Goal: Information Seeking & Learning: Learn about a topic

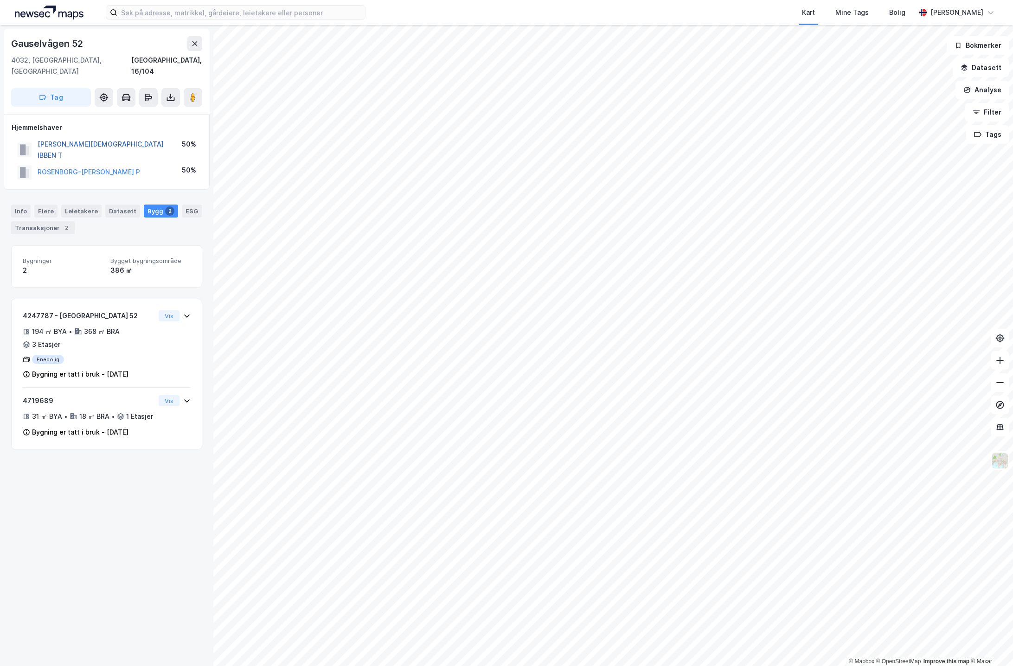
click at [0, 0] on button "[PERSON_NAME][DEMOGRAPHIC_DATA] IBBEN T" at bounding box center [0, 0] width 0 height 0
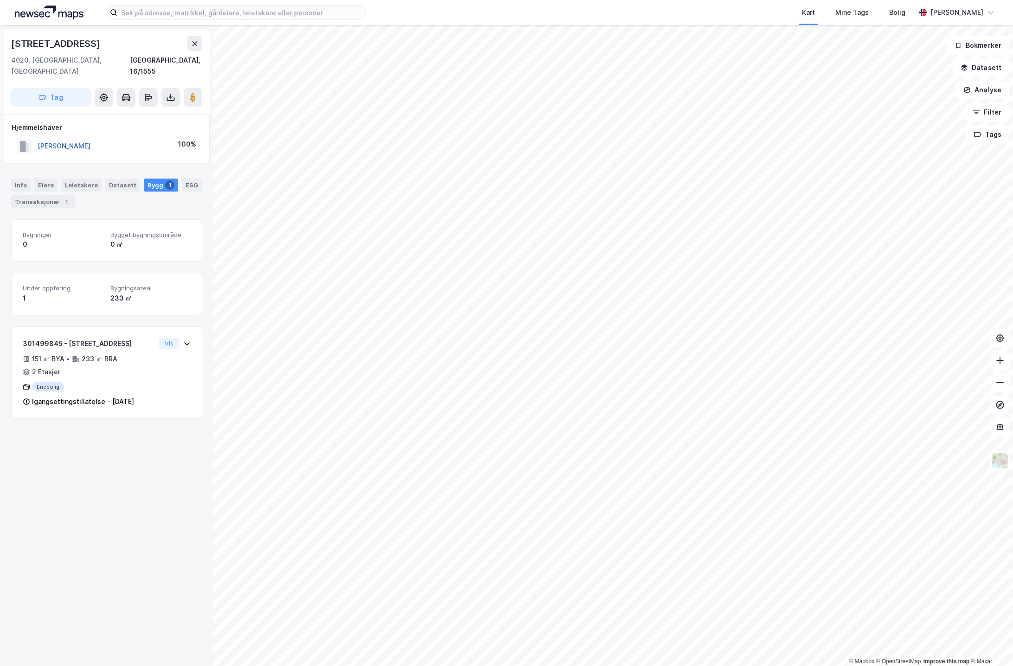
click at [0, 0] on button "[PERSON_NAME]" at bounding box center [0, 0] width 0 height 0
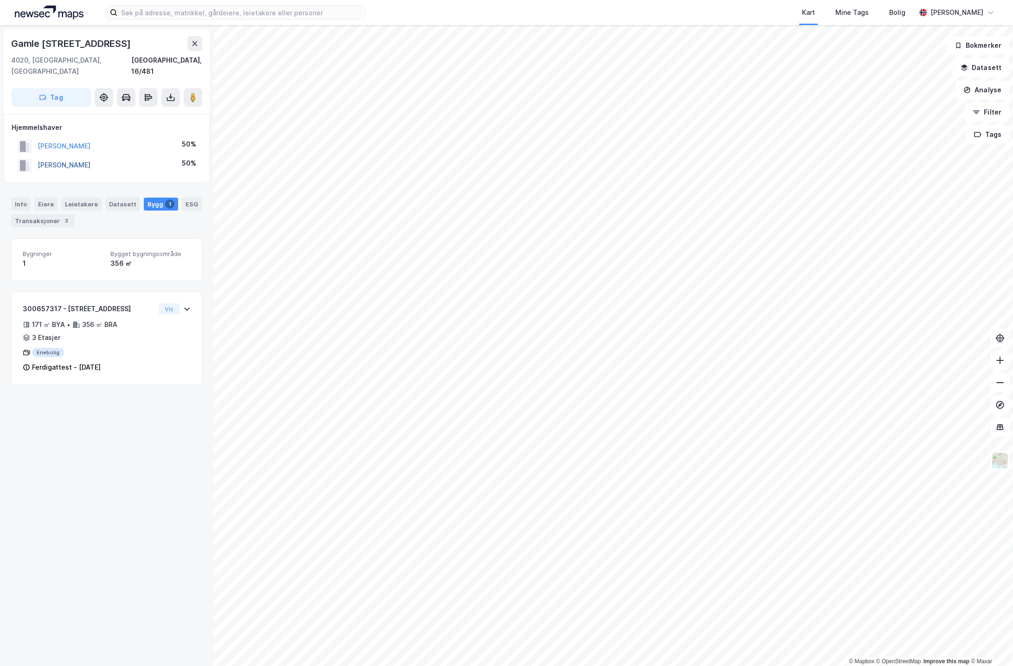
click at [0, 0] on button "[PERSON_NAME]" at bounding box center [0, 0] width 0 height 0
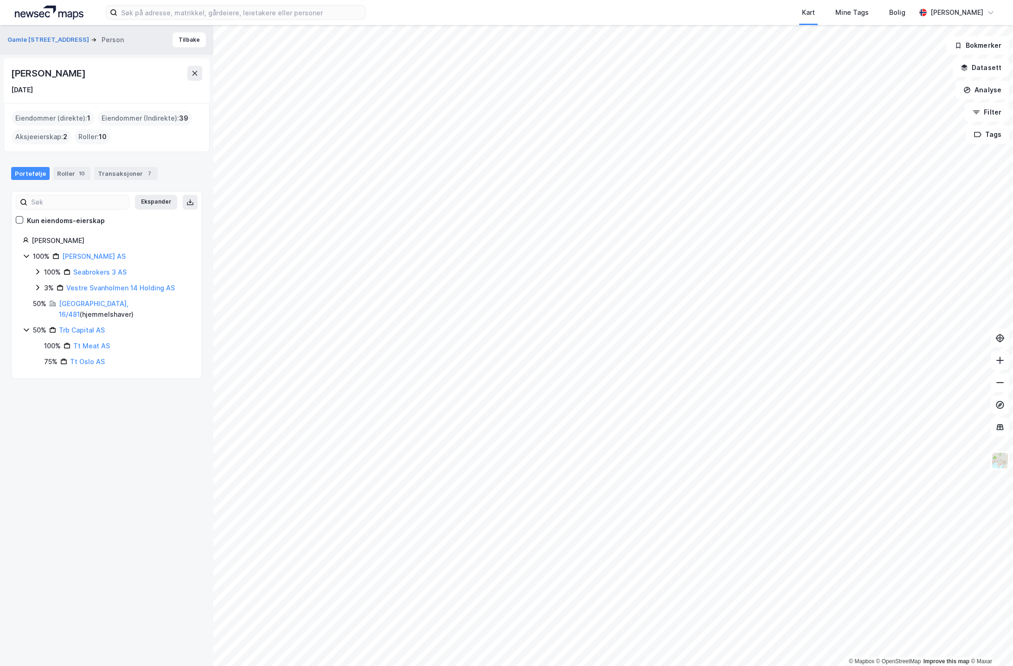
click at [28, 255] on icon at bounding box center [26, 256] width 5 height 3
click at [27, 297] on icon at bounding box center [26, 298] width 5 height 3
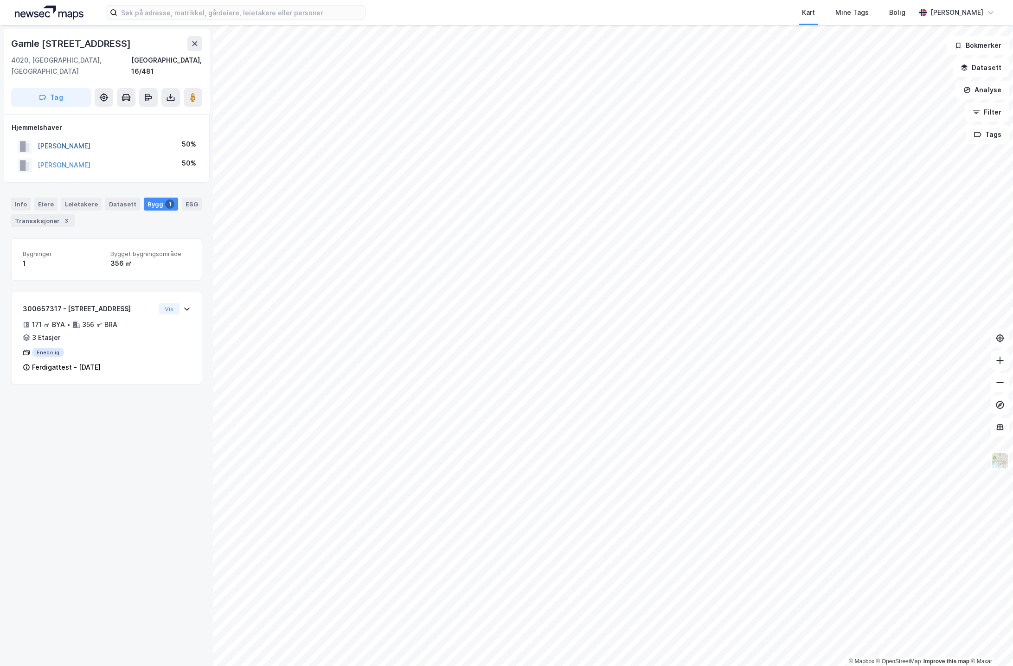
click at [0, 0] on button "[PERSON_NAME]" at bounding box center [0, 0] width 0 height 0
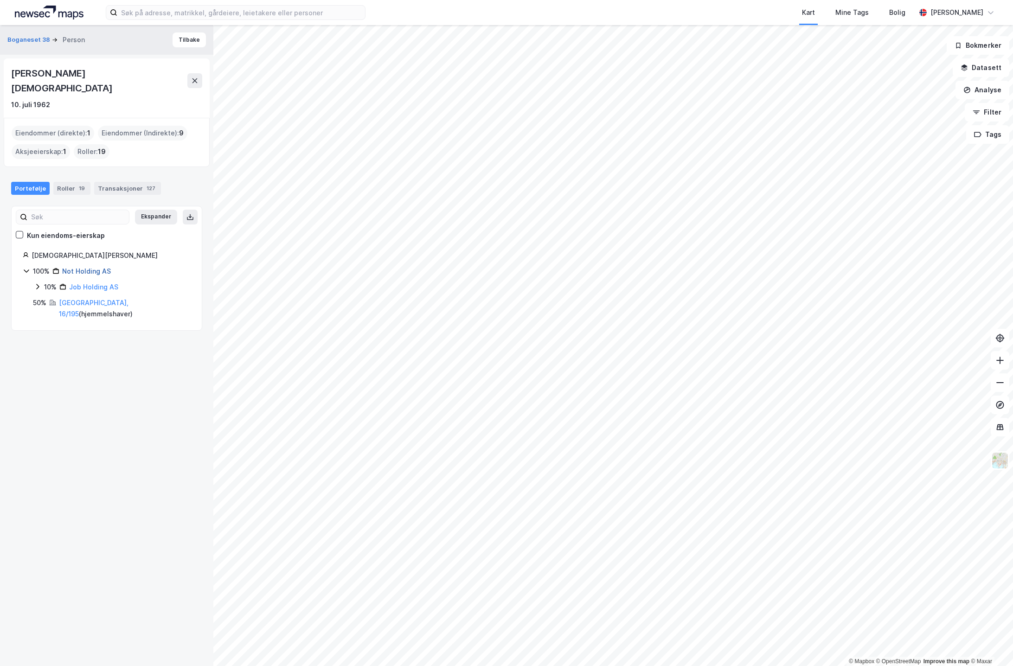
scroll to position [0, 0]
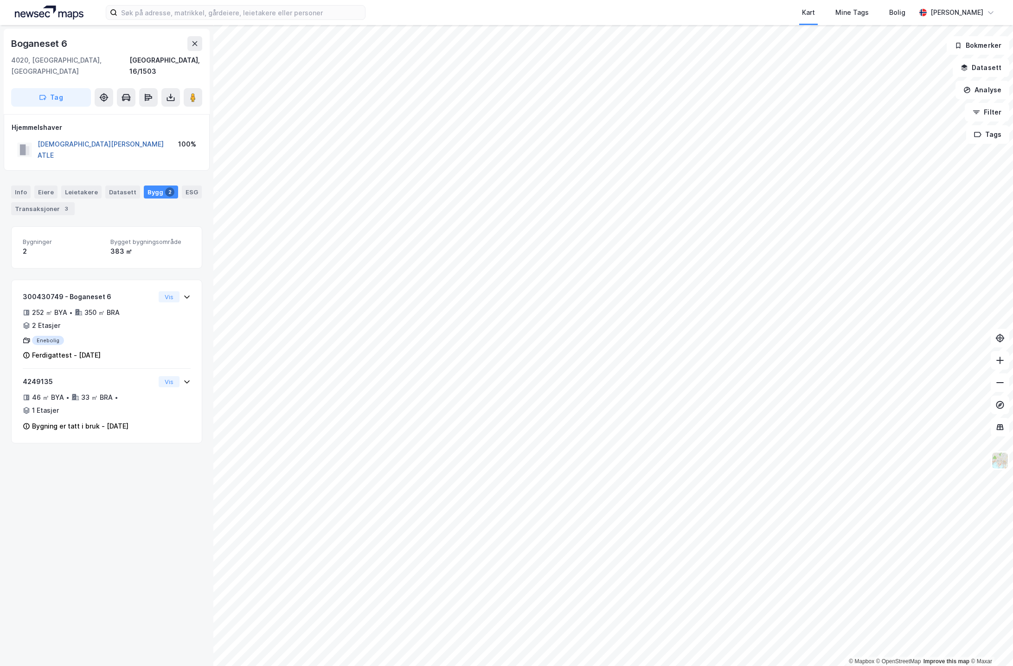
click at [0, 0] on button "[DEMOGRAPHIC_DATA][PERSON_NAME] ATLE" at bounding box center [0, 0] width 0 height 0
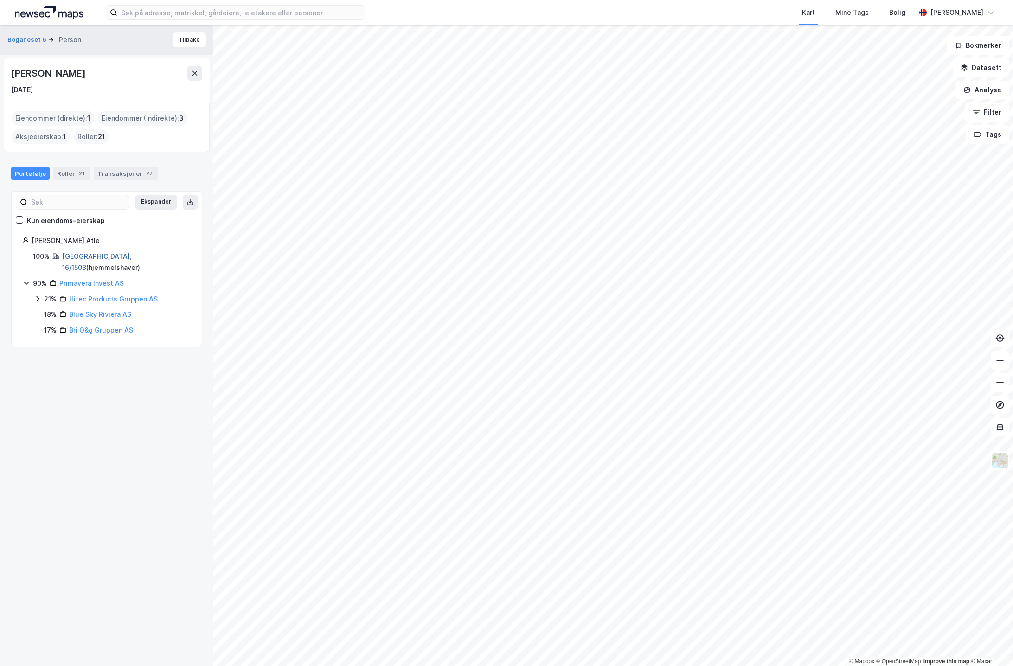
click at [110, 255] on link "[GEOGRAPHIC_DATA], 16/1503" at bounding box center [97, 261] width 70 height 19
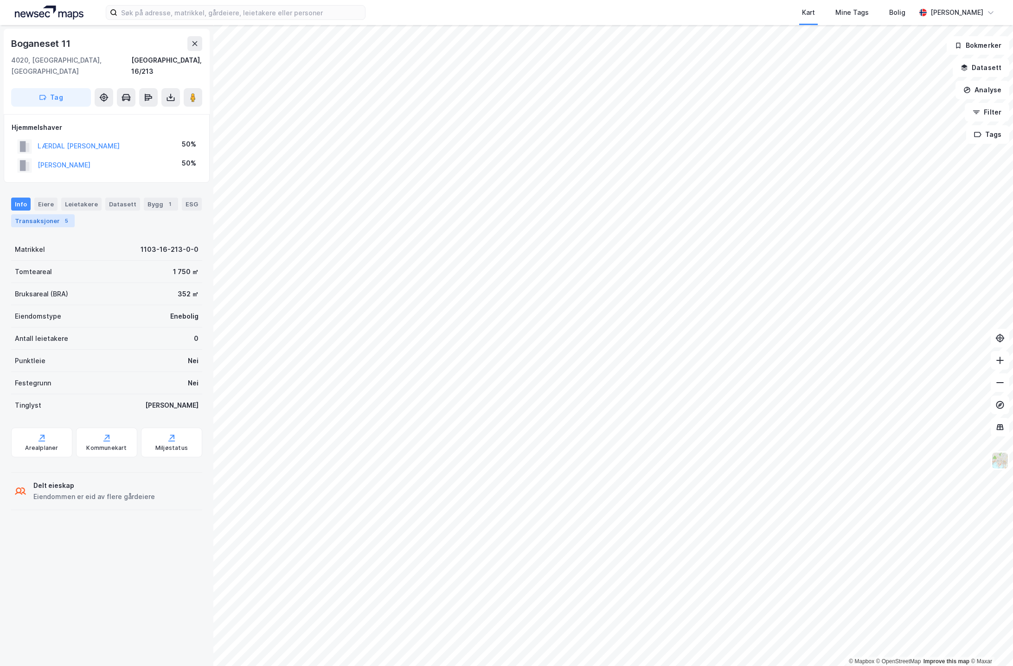
click at [62, 216] on div "5" at bounding box center [66, 220] width 9 height 9
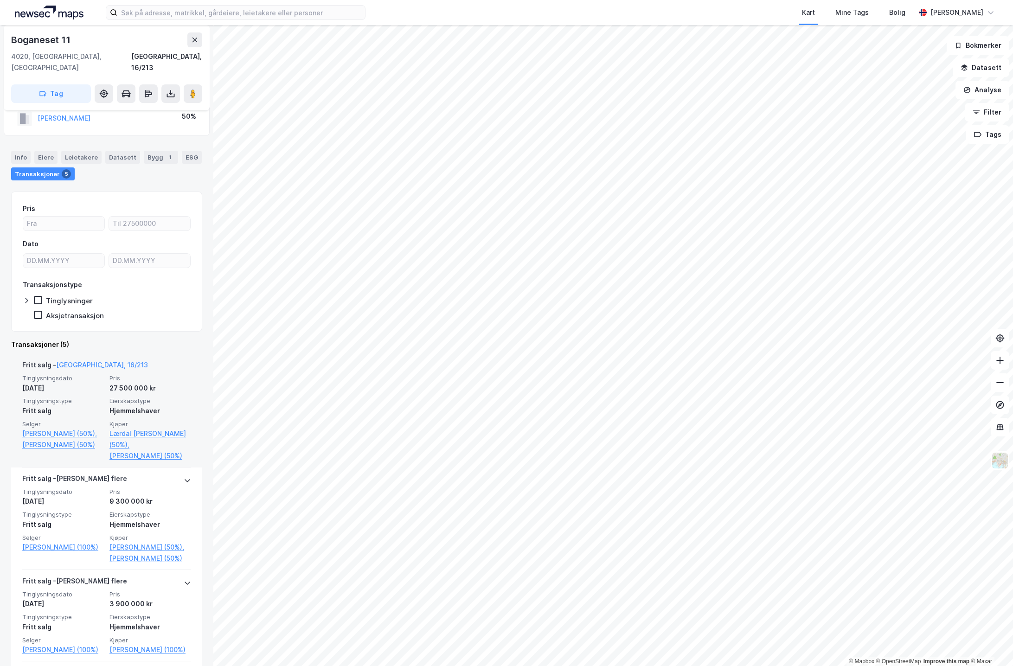
scroll to position [55, 0]
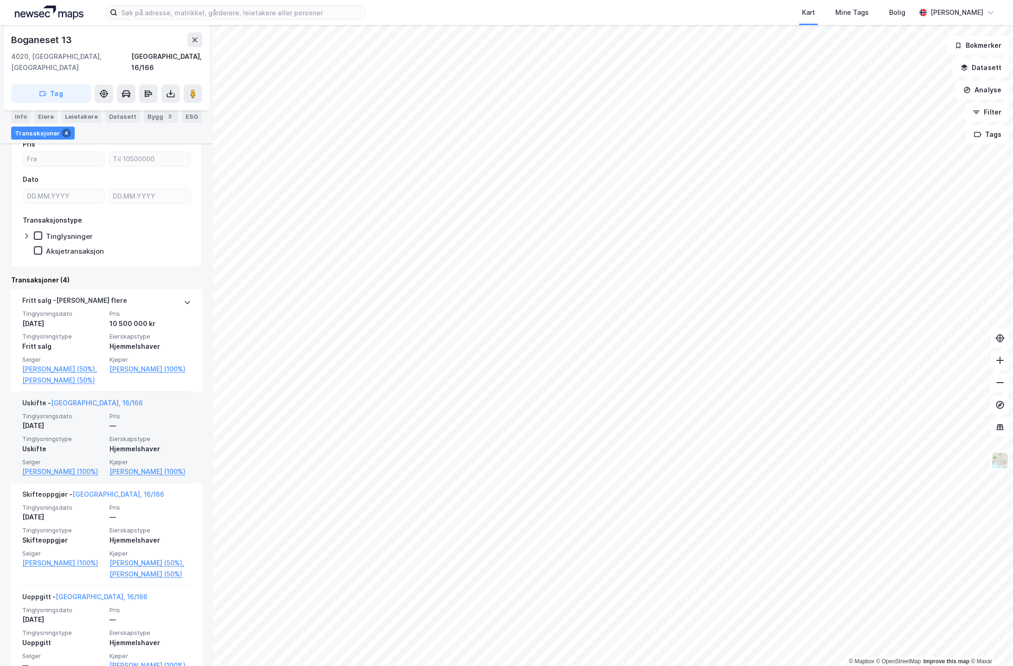
scroll to position [91, 0]
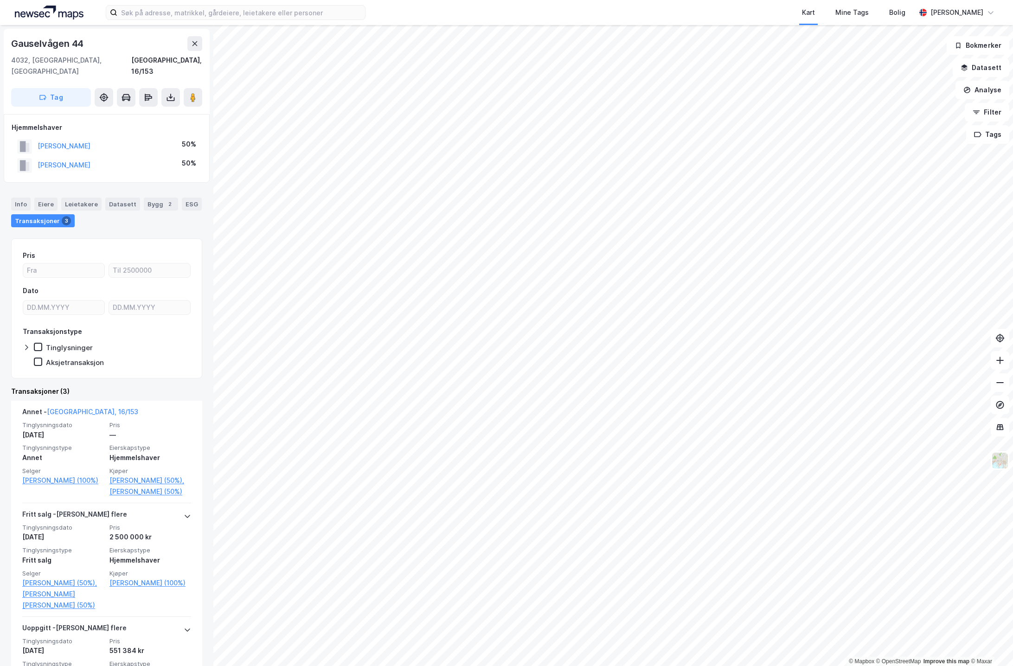
click at [548, 0] on html "Kart Mine Tags Bolig [PERSON_NAME] © Mapbox © OpenStreetMap Improve this map © …" at bounding box center [506, 333] width 1013 height 666
click at [515, 19] on div "Kart Mine Tags Bolig [PERSON_NAME] © Mapbox © OpenStreetMap Improve this map © …" at bounding box center [506, 333] width 1013 height 666
click at [67, 475] on link "[PERSON_NAME] (100%)" at bounding box center [63, 480] width 82 height 11
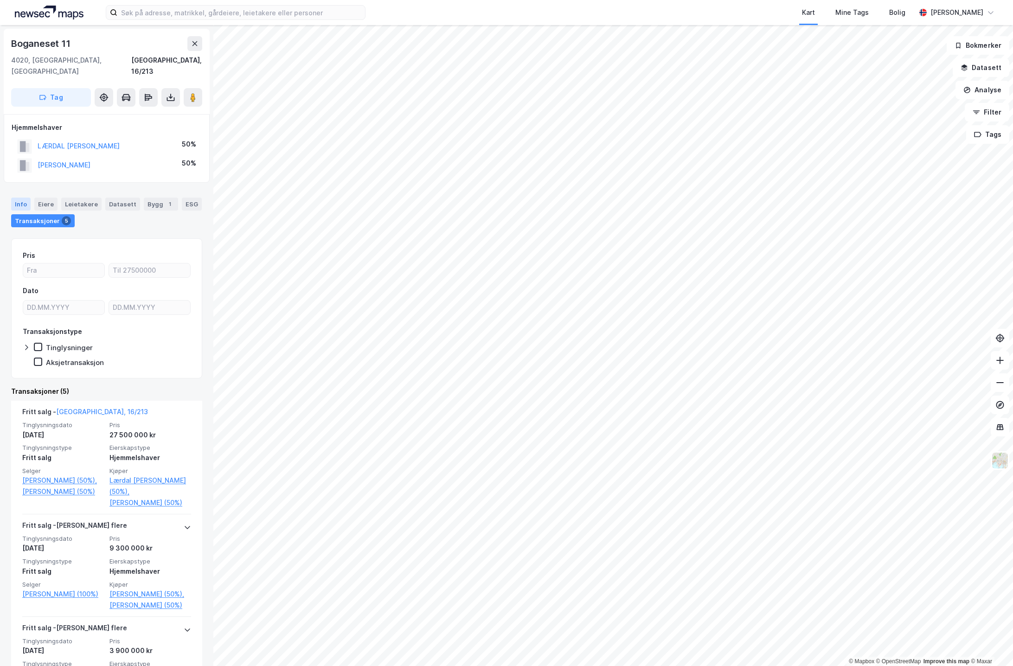
click at [14, 198] on div "Info" at bounding box center [20, 204] width 19 height 13
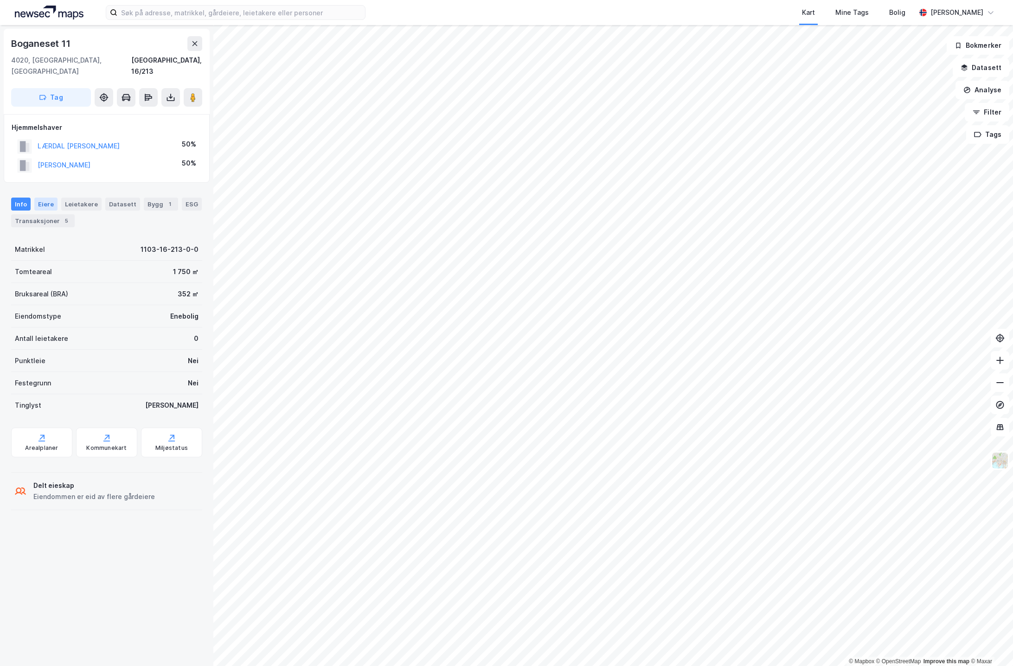
click at [53, 198] on div "Eiere" at bounding box center [45, 204] width 23 height 13
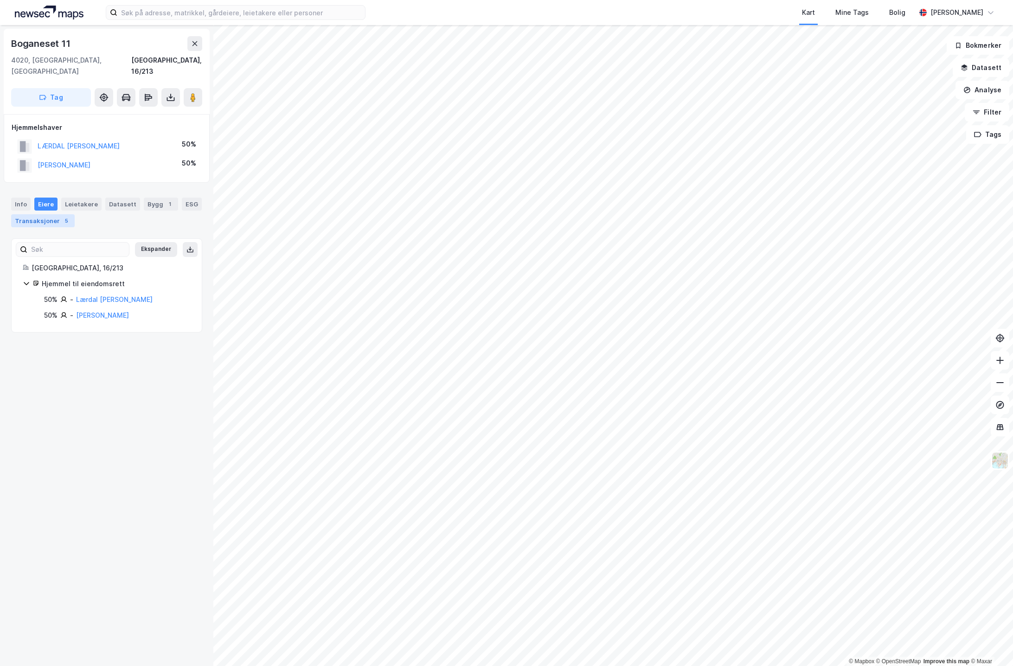
click at [39, 214] on div "Transaksjoner 5" at bounding box center [43, 220] width 64 height 13
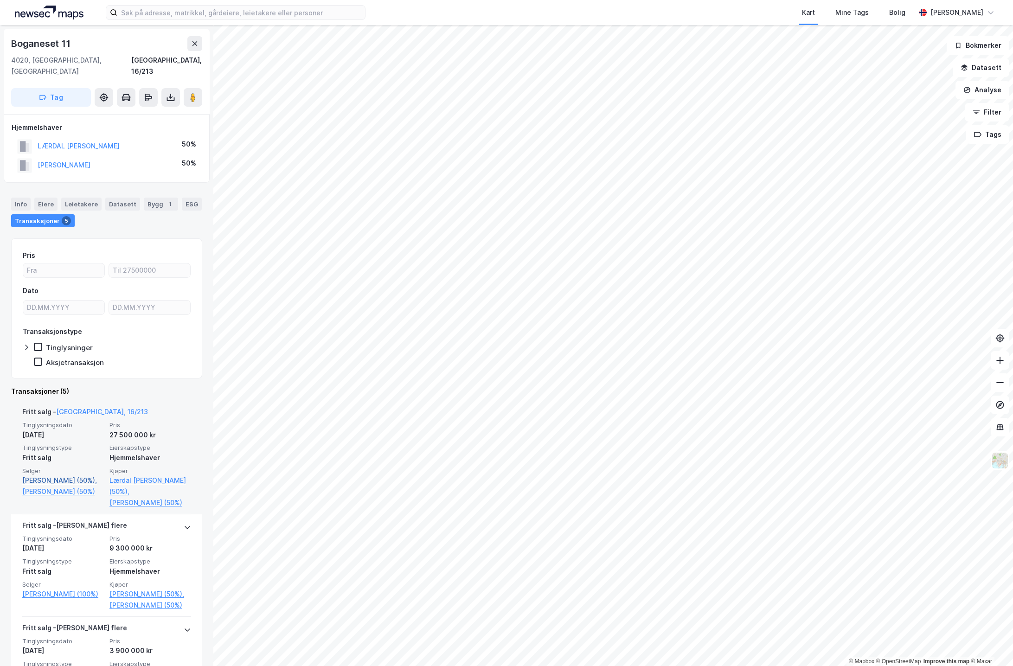
click at [63, 475] on link "[PERSON_NAME] (50%)," at bounding box center [63, 480] width 82 height 11
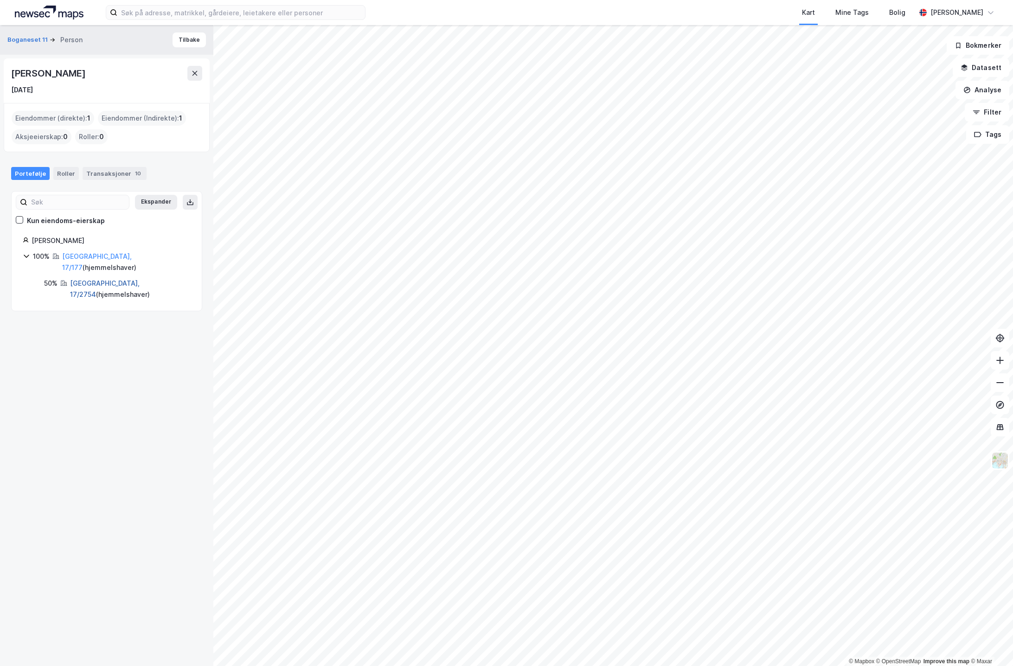
click at [110, 279] on link "[GEOGRAPHIC_DATA], 17/2754" at bounding box center [105, 288] width 70 height 19
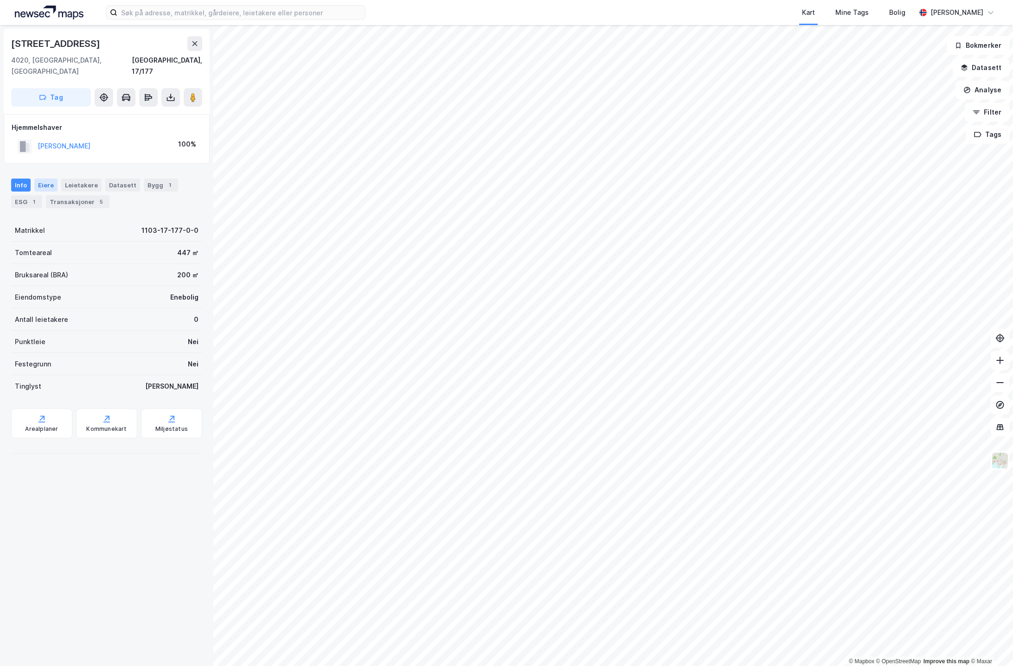
click at [42, 178] on div "Eiere" at bounding box center [45, 184] width 23 height 13
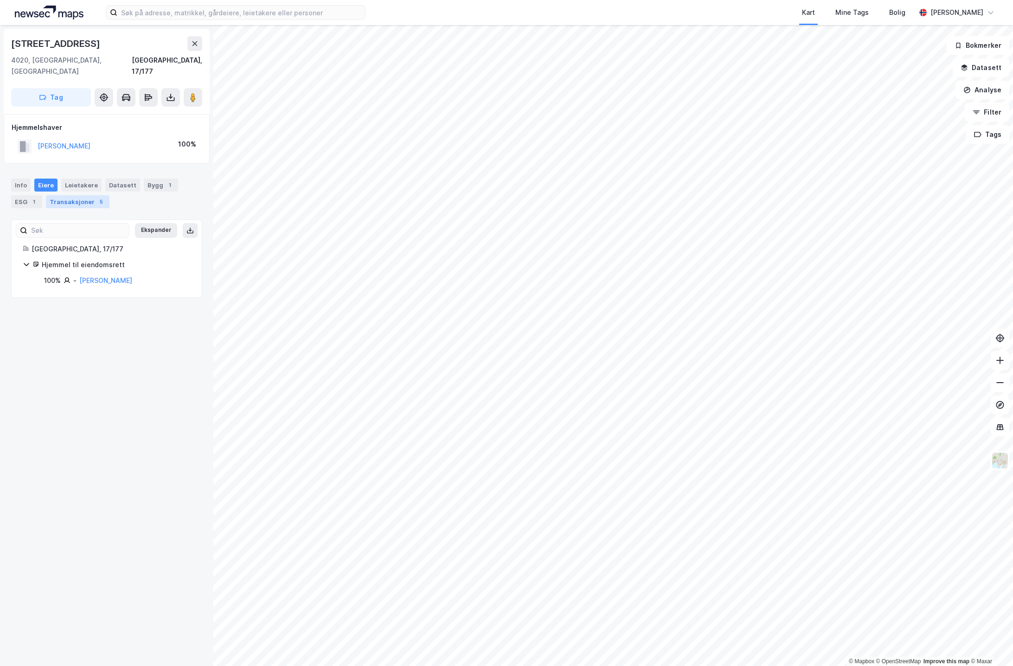
click at [67, 195] on div "Transaksjoner 5" at bounding box center [78, 201] width 64 height 13
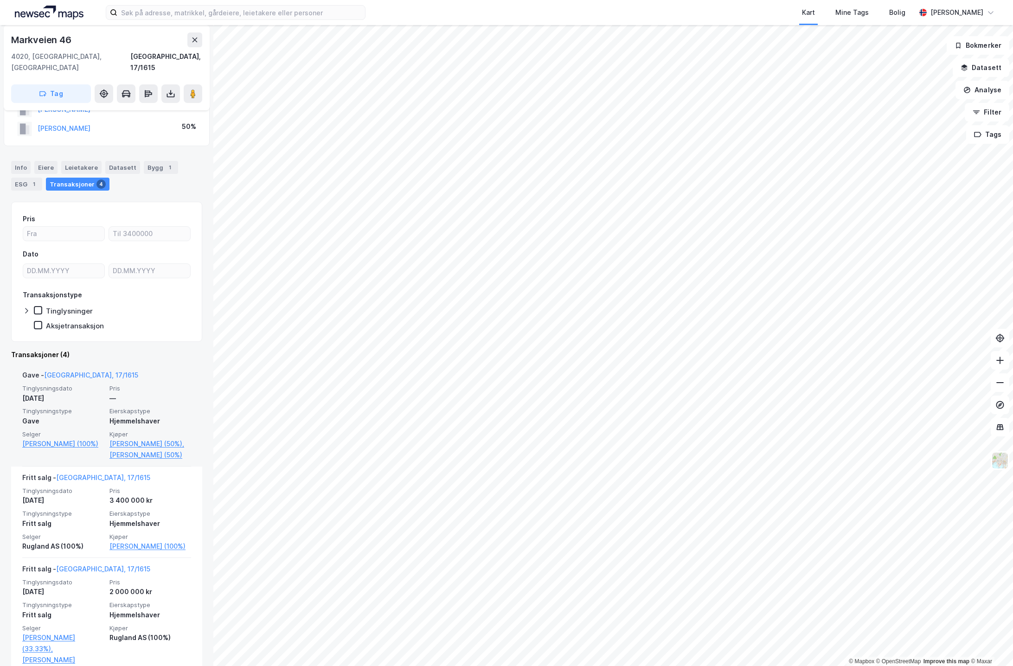
scroll to position [70, 0]
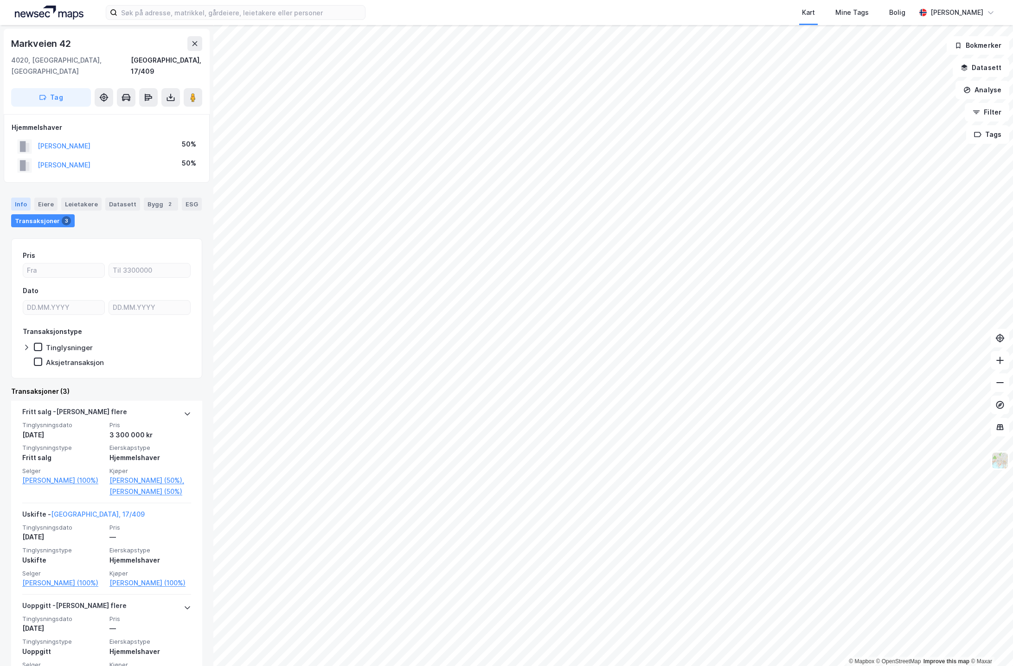
click at [14, 198] on div "Info" at bounding box center [20, 204] width 19 height 13
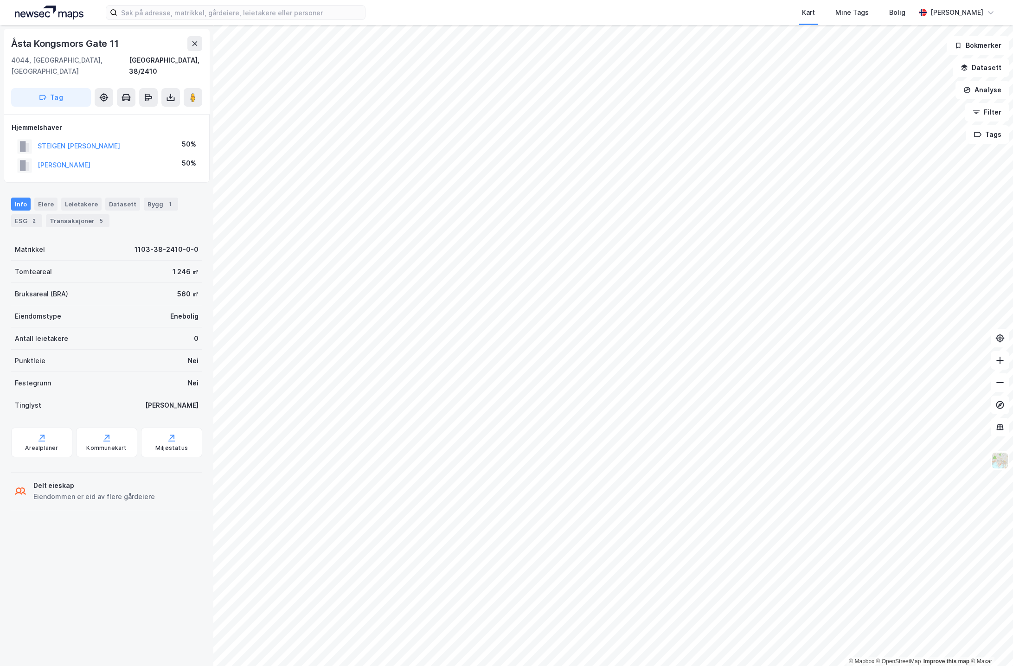
click at [1012, 189] on html "Kart Mine Tags Bolig [PERSON_NAME] © Mapbox © OpenStreetMap Improve this map © …" at bounding box center [506, 333] width 1013 height 666
click at [1003, 20] on div "Kart Mine Tags Bolig [PERSON_NAME] © Mapbox © OpenStreetMap Improve this map © …" at bounding box center [506, 333] width 1013 height 666
click at [43, 214] on div "Transaksjoner 4" at bounding box center [43, 220] width 64 height 13
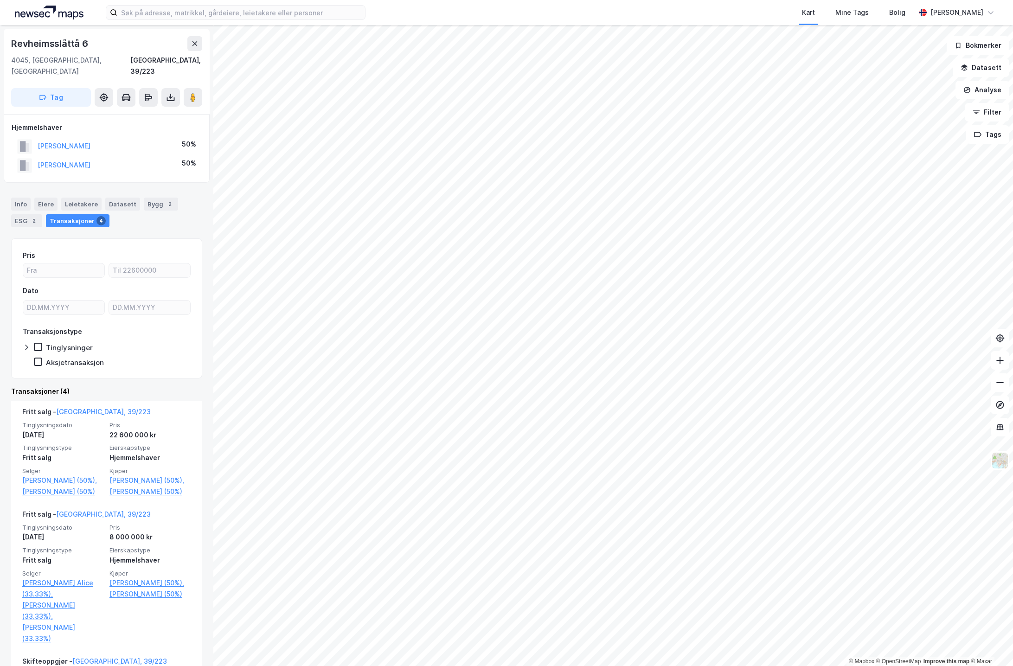
click at [671, 0] on html "Kart Mine Tags Bolig [PERSON_NAME] © Mapbox © OpenStreetMap Improve this map © …" at bounding box center [506, 333] width 1013 height 666
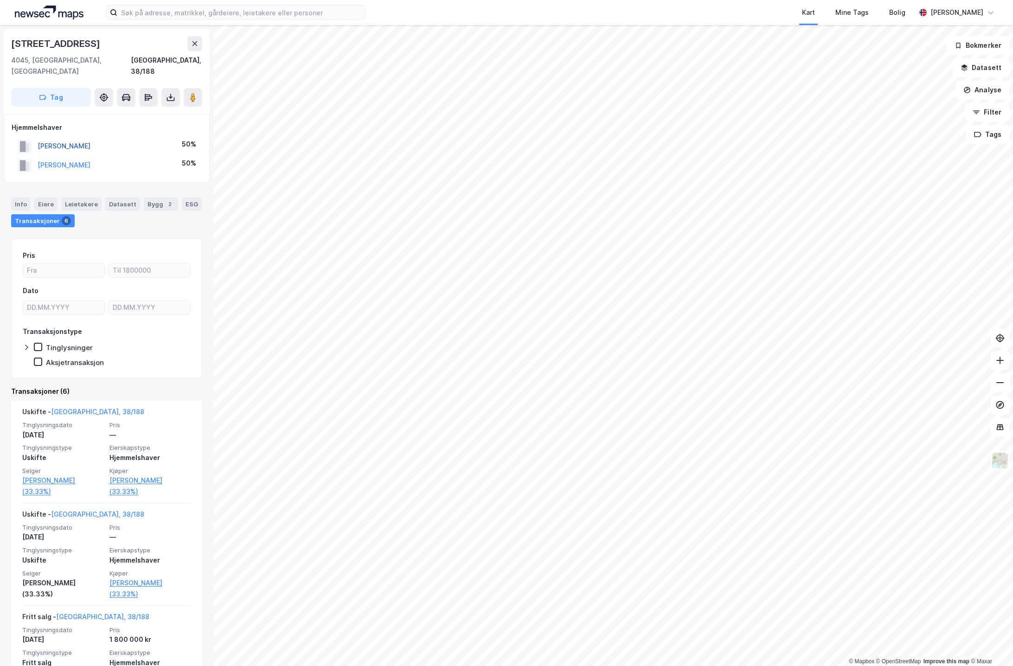
click at [0, 0] on button "[PERSON_NAME]" at bounding box center [0, 0] width 0 height 0
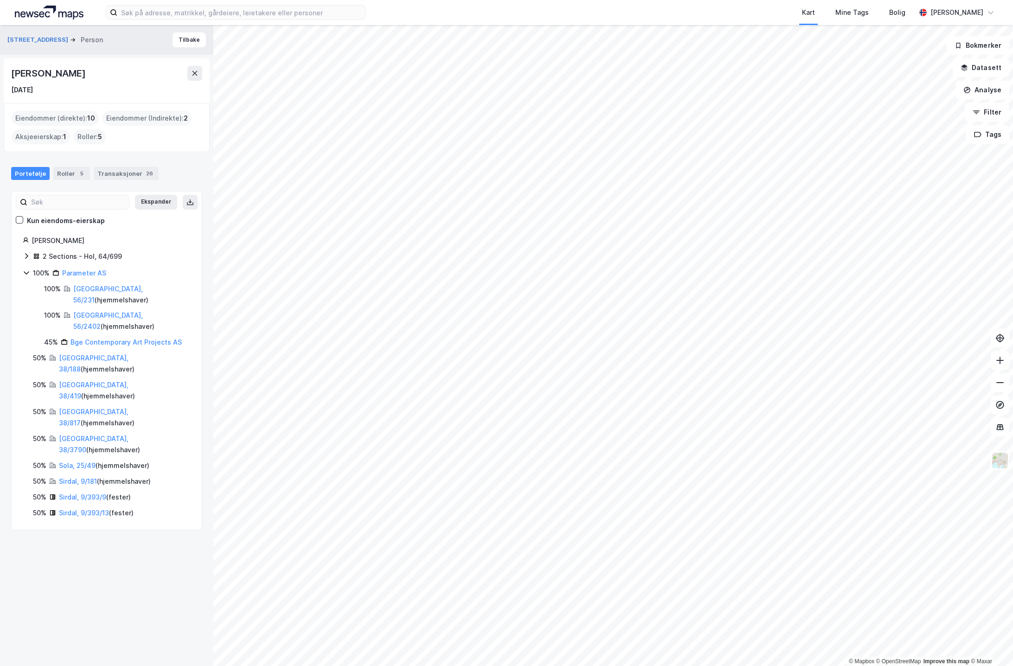
click at [25, 271] on icon at bounding box center [26, 272] width 5 height 3
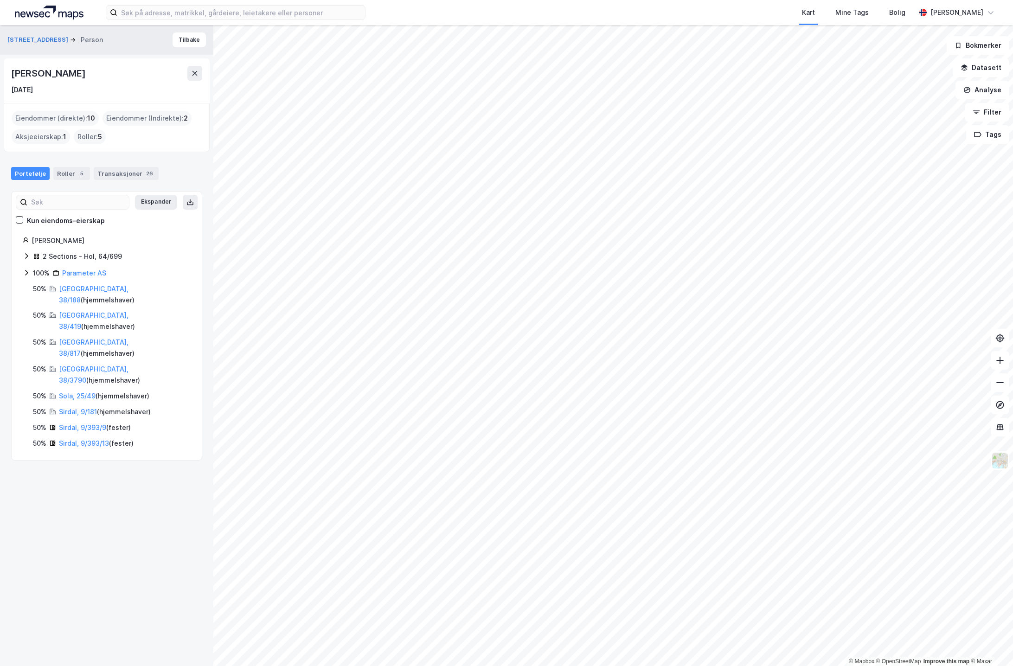
click at [28, 255] on icon at bounding box center [26, 255] width 7 height 7
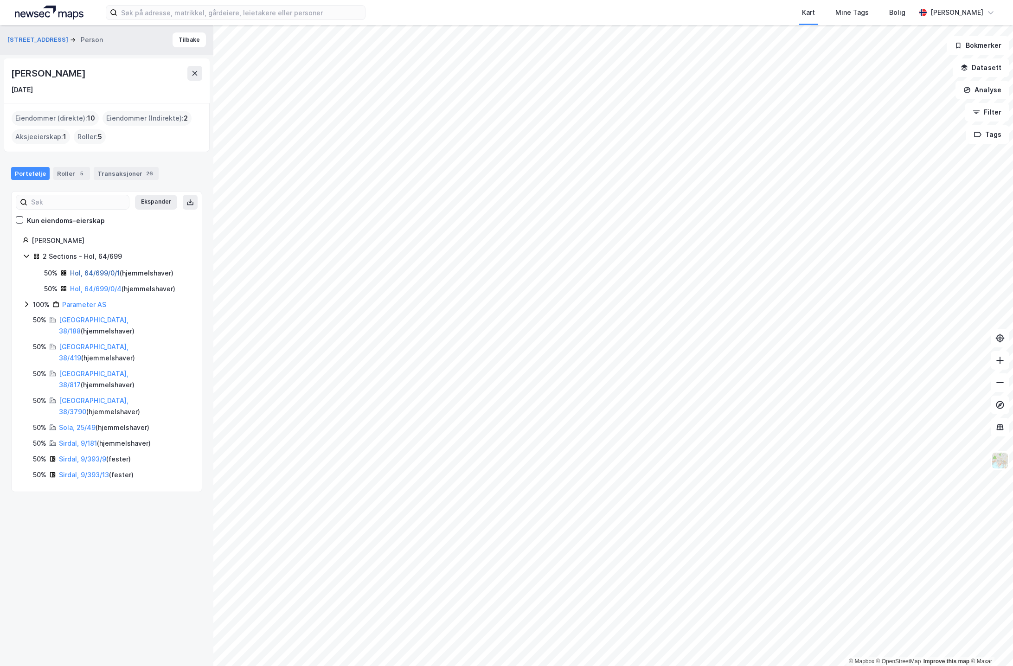
click at [109, 270] on link "Hol, 64/699/0/1" at bounding box center [95, 273] width 50 height 8
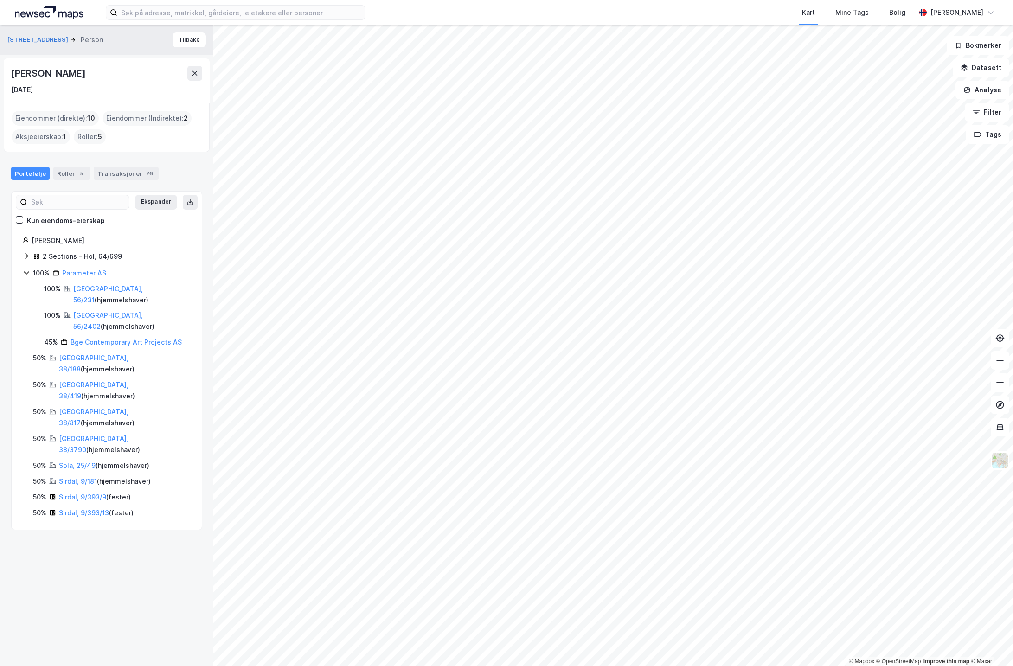
click at [30, 254] on div "2 Sections - Hol, 64/699" at bounding box center [107, 257] width 168 height 12
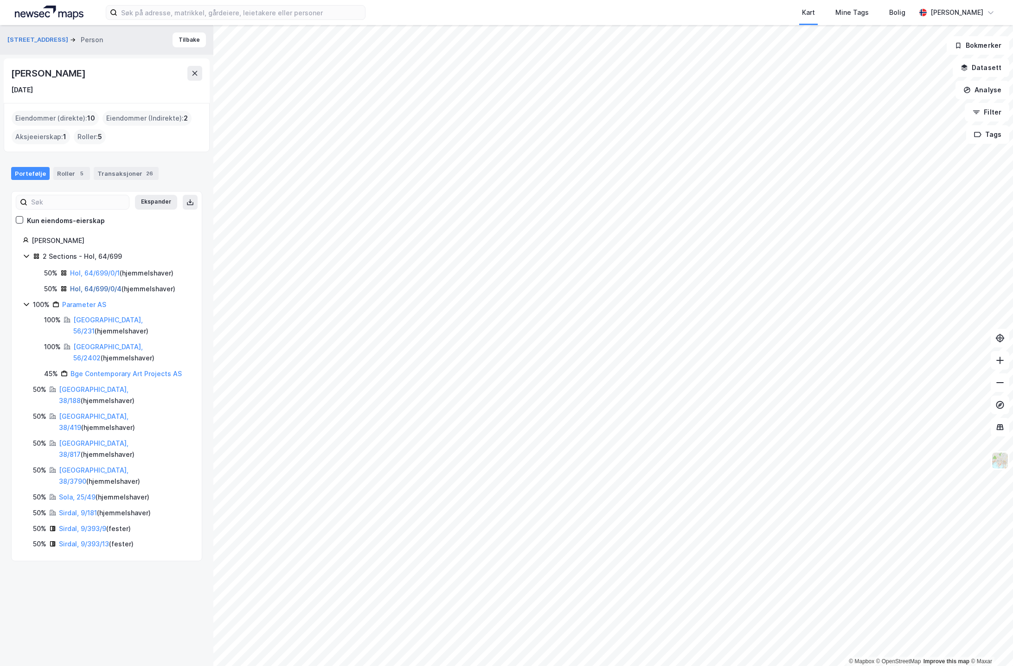
click at [101, 286] on link "Hol, 64/699/0/4" at bounding box center [95, 289] width 51 height 8
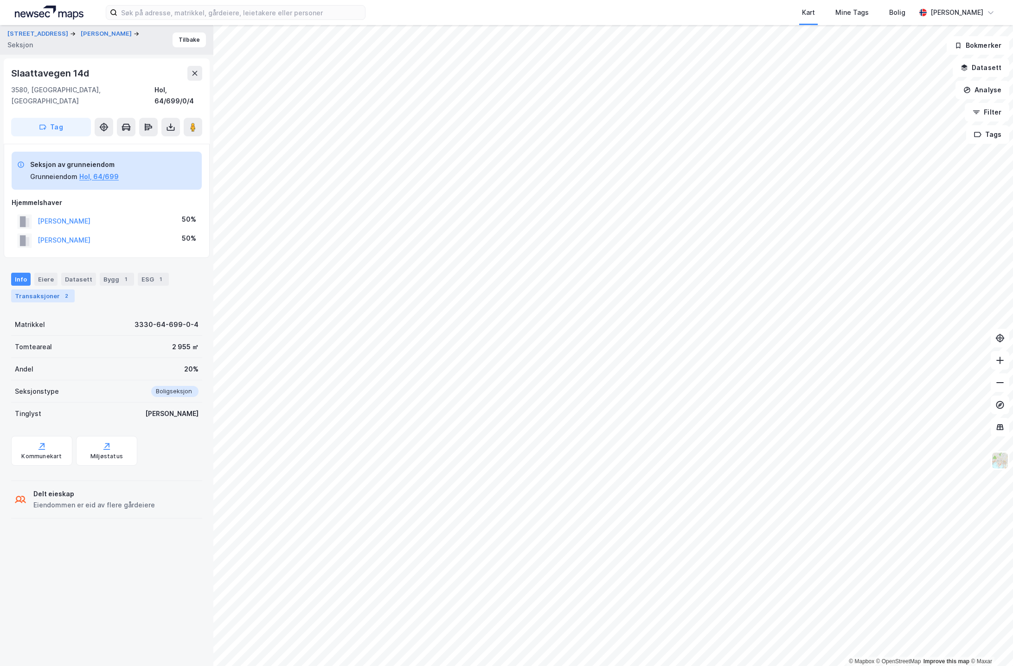
click at [55, 289] on div "Transaksjoner 2" at bounding box center [43, 295] width 64 height 13
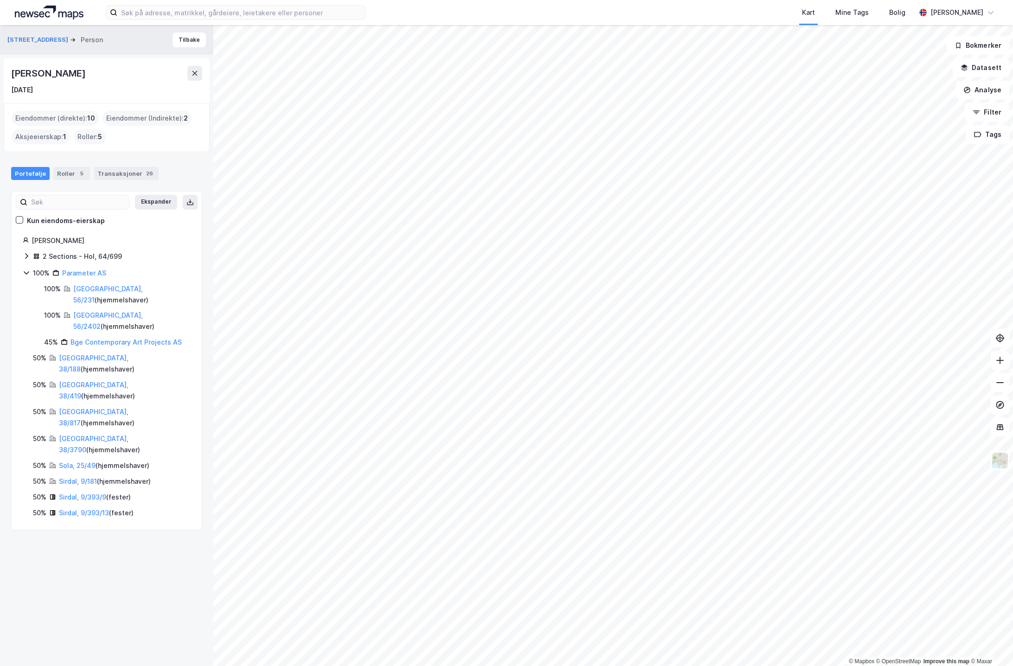
click at [26, 253] on icon at bounding box center [26, 256] width 3 height 6
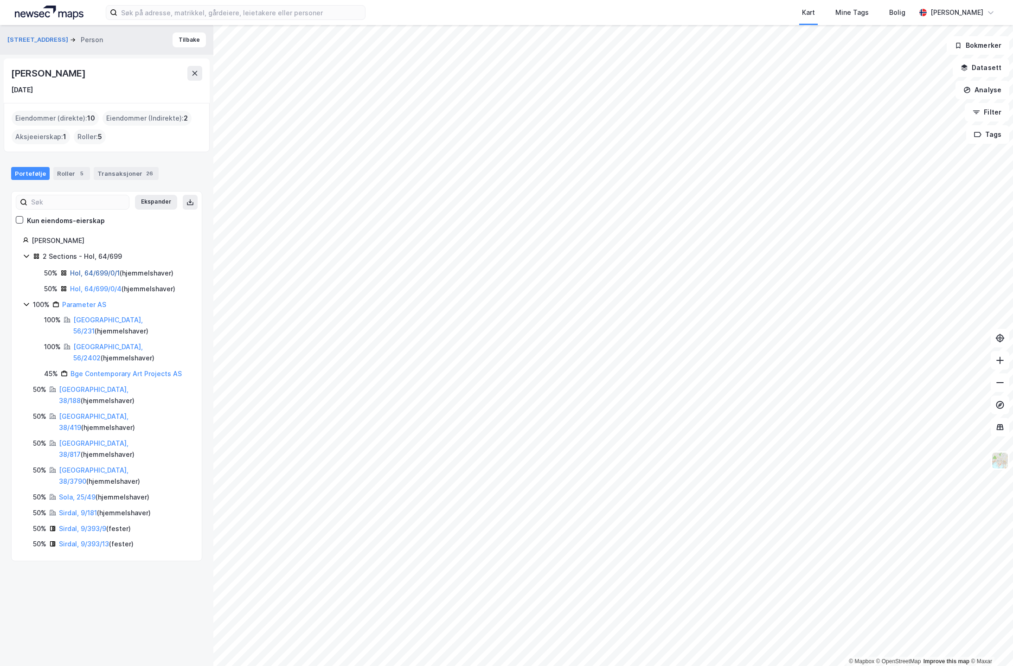
click at [101, 270] on link "Hol, 64/699/0/1" at bounding box center [95, 273] width 50 height 8
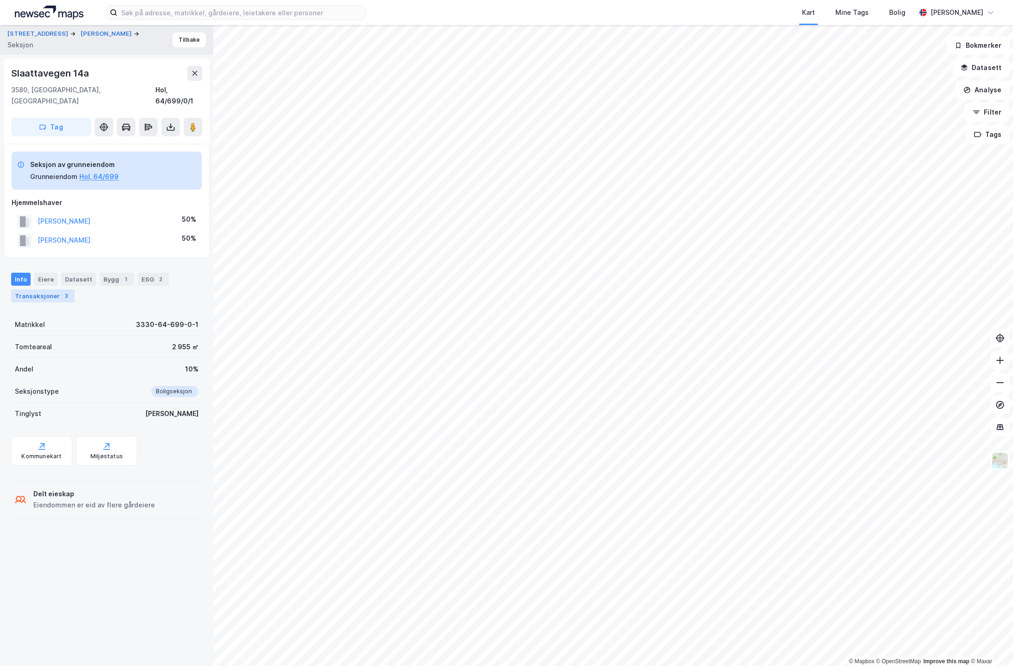
scroll to position [0, 0]
click at [53, 289] on div "Transaksjoner 3" at bounding box center [43, 295] width 64 height 13
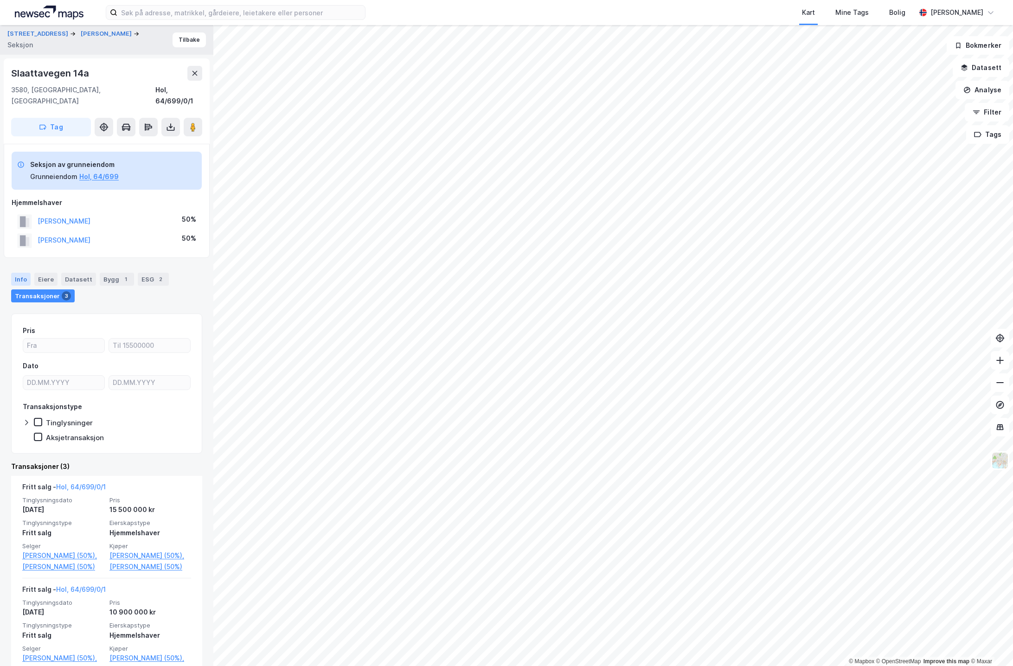
click at [26, 273] on div "Info" at bounding box center [20, 279] width 19 height 13
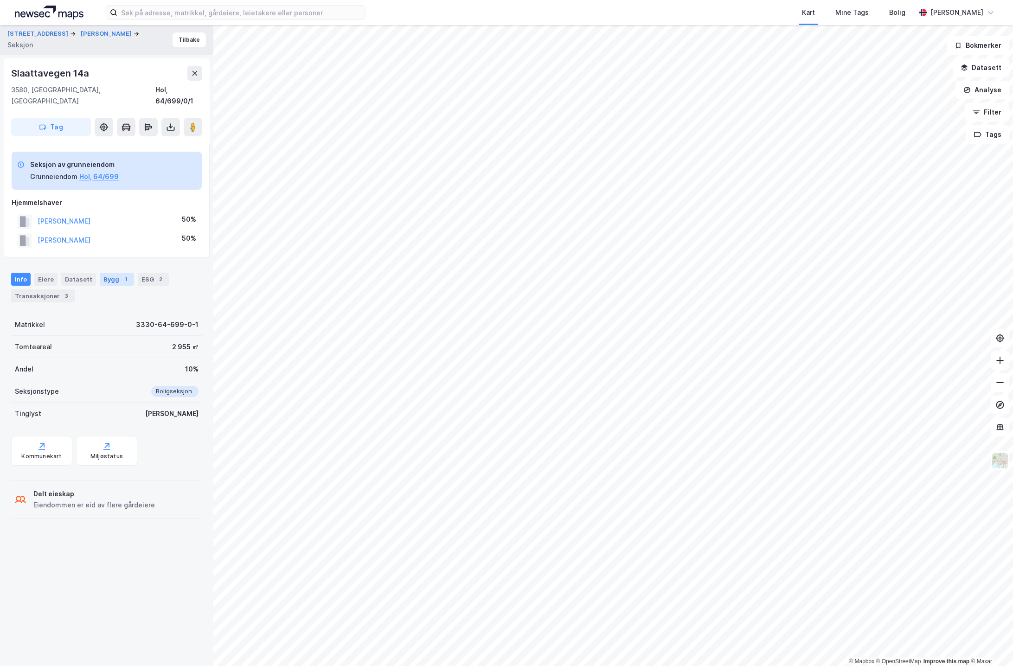
click at [108, 273] on div "Bygg 1" at bounding box center [117, 279] width 34 height 13
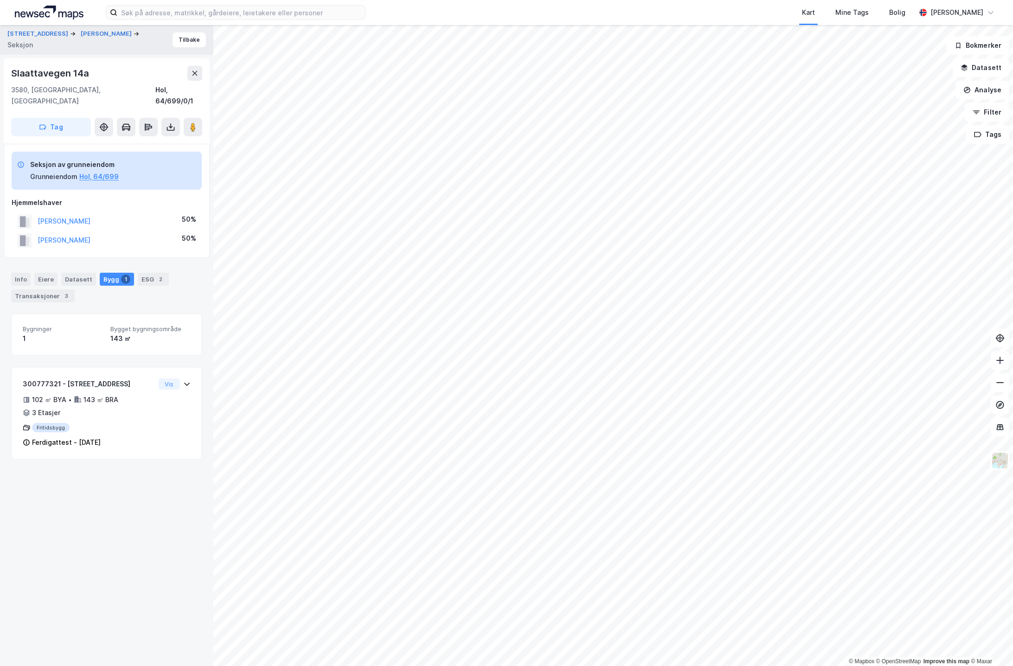
click at [92, 273] on div "Info Eiere Datasett Bygg 1 ESG 2 Transaksjoner 3" at bounding box center [106, 288] width 191 height 30
click at [83, 273] on div "Datasett" at bounding box center [78, 279] width 35 height 13
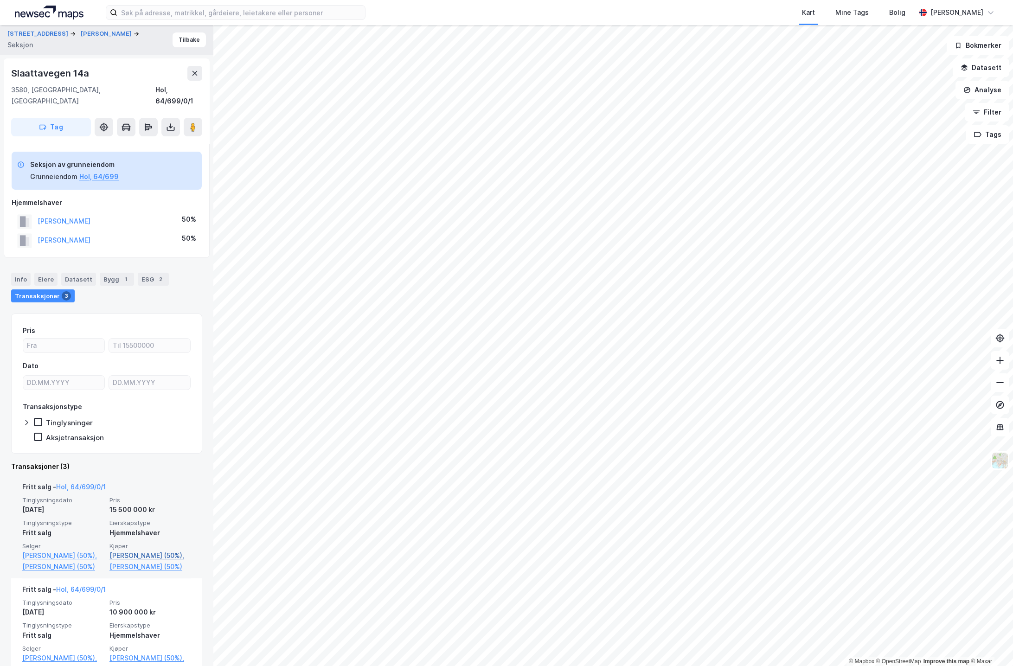
click at [176, 550] on link "[PERSON_NAME] (50%)," at bounding box center [150, 555] width 82 height 11
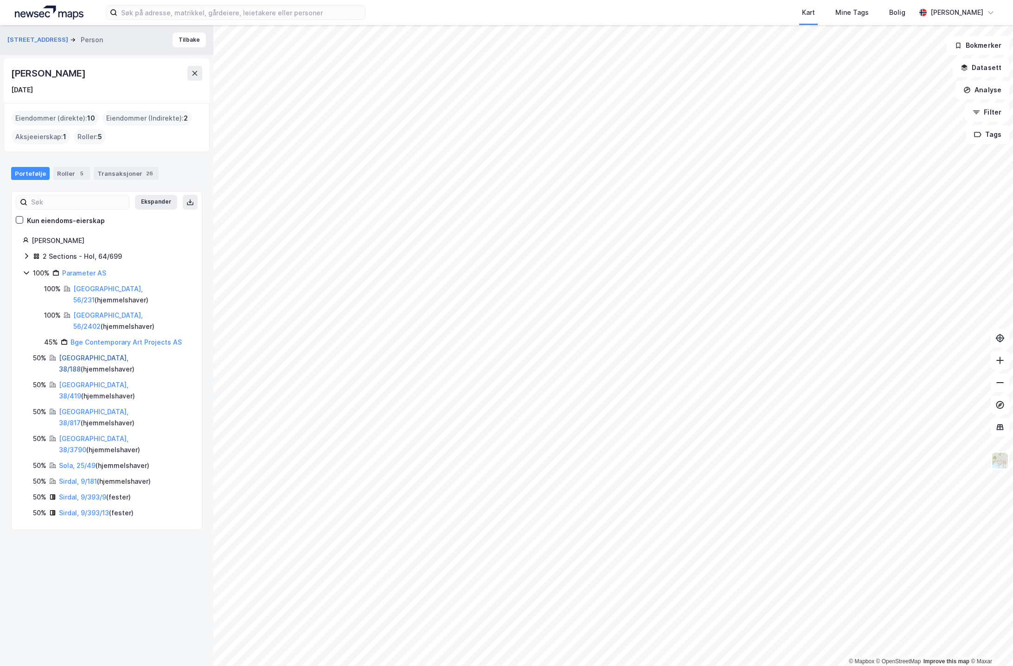
click at [82, 354] on link "[GEOGRAPHIC_DATA], 38/188" at bounding box center [94, 363] width 70 height 19
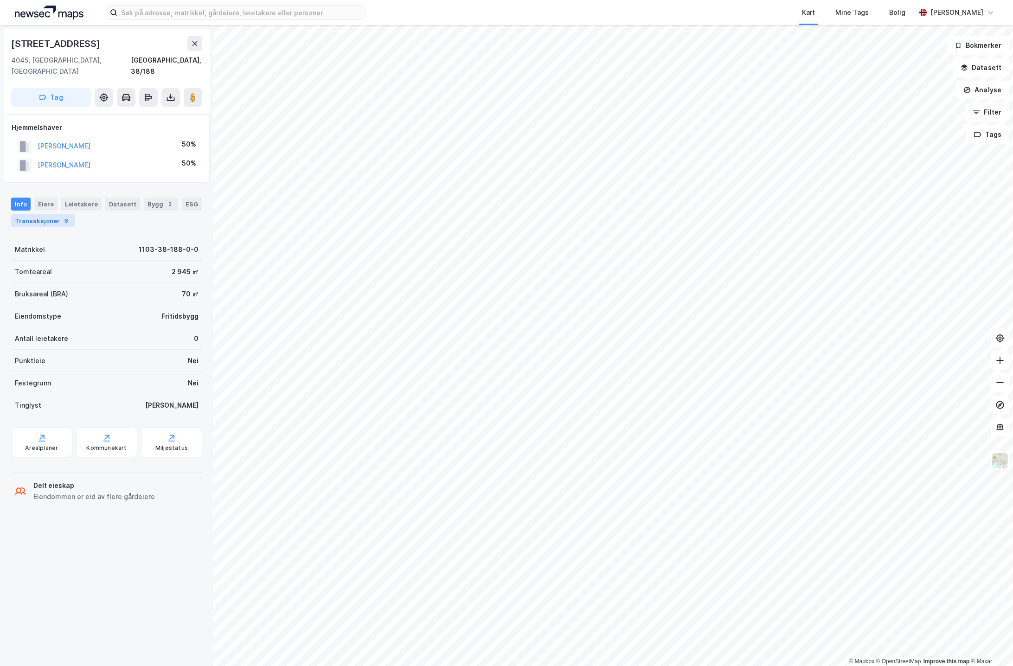
click at [62, 216] on div "6" at bounding box center [66, 220] width 9 height 9
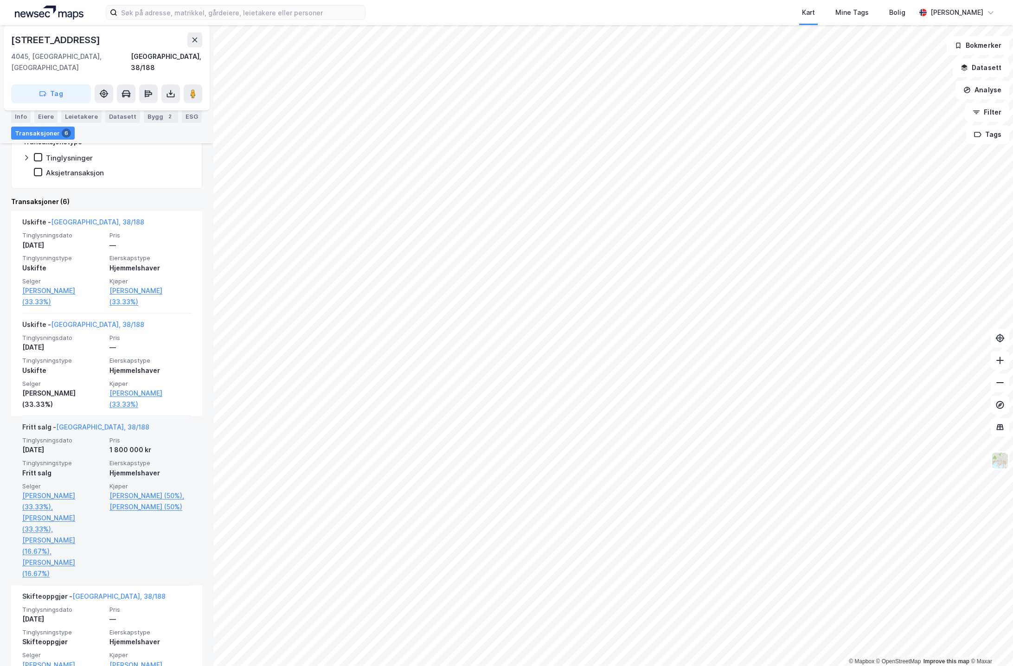
scroll to position [187, 0]
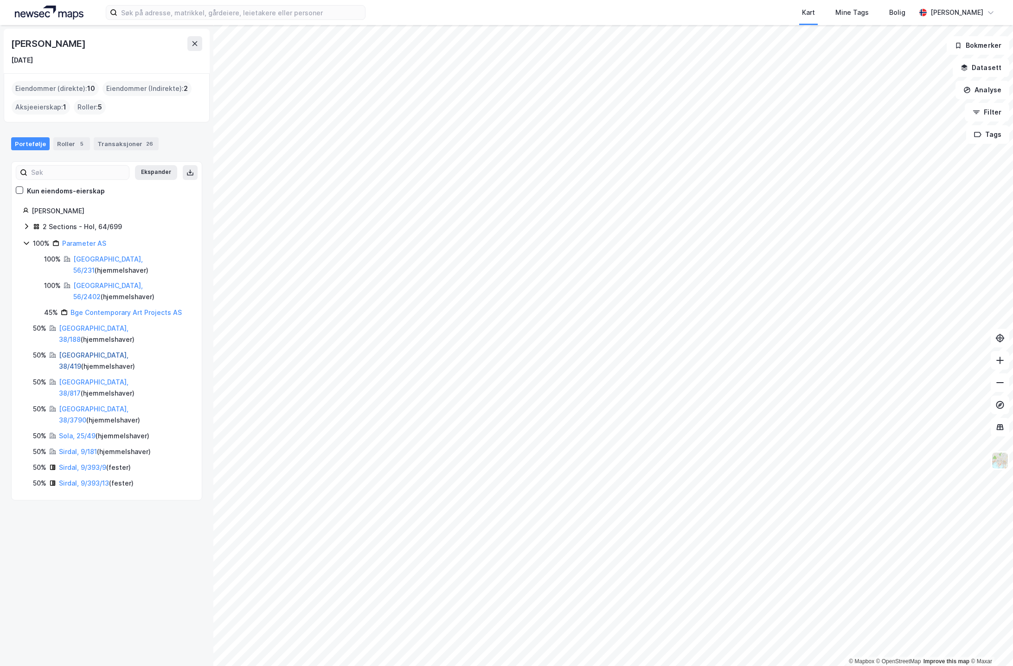
click at [90, 351] on link "[GEOGRAPHIC_DATA], 38/419" at bounding box center [94, 360] width 70 height 19
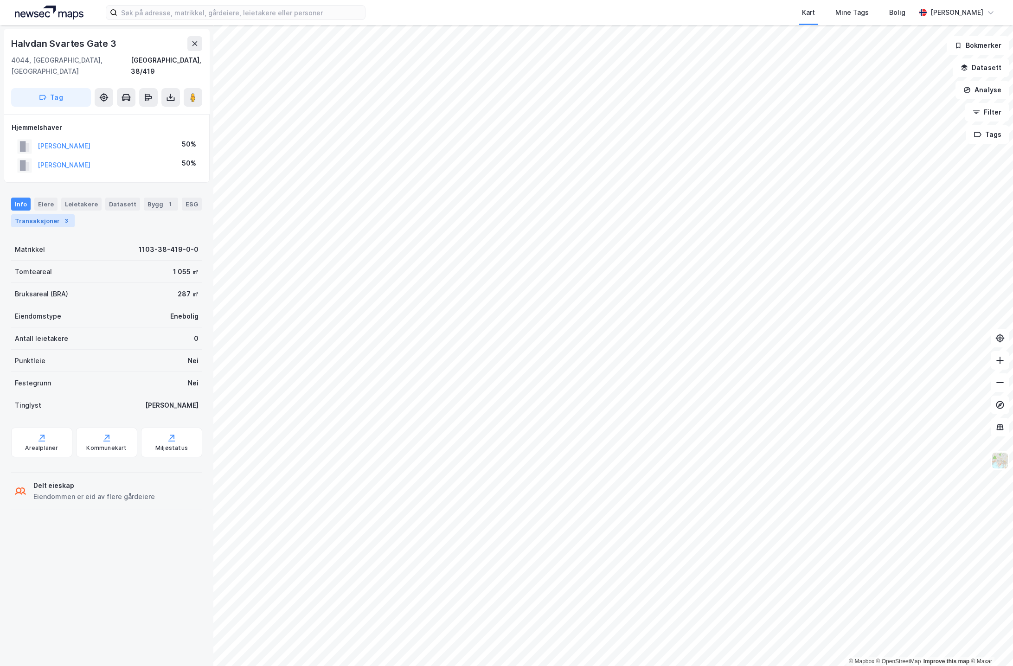
click at [54, 214] on div "Transaksjoner 3" at bounding box center [43, 220] width 64 height 13
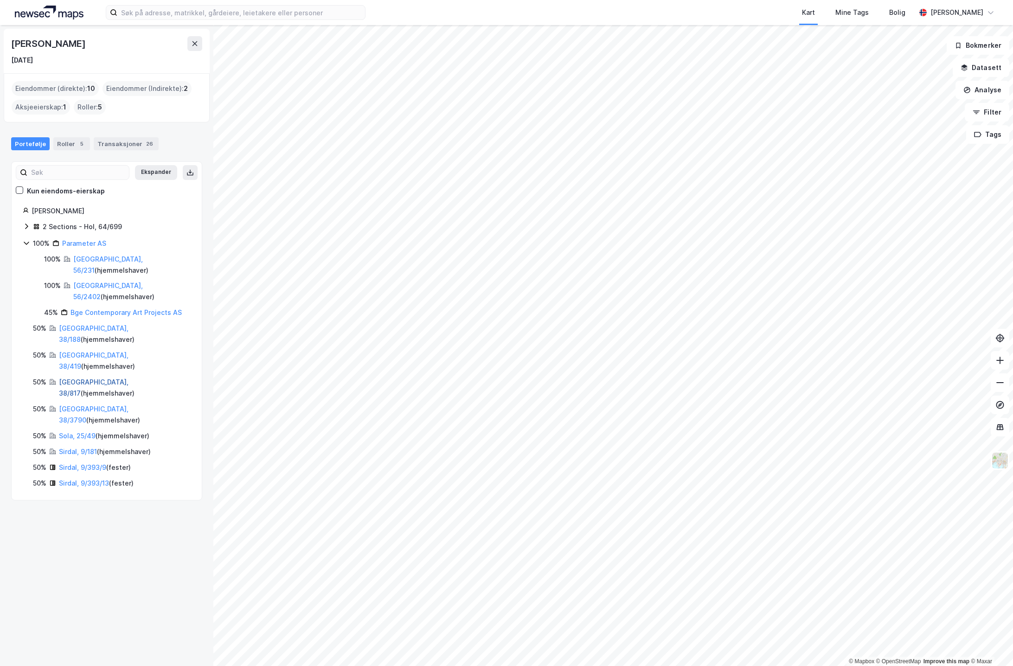
click at [82, 378] on link "[GEOGRAPHIC_DATA], 38/817" at bounding box center [94, 387] width 70 height 19
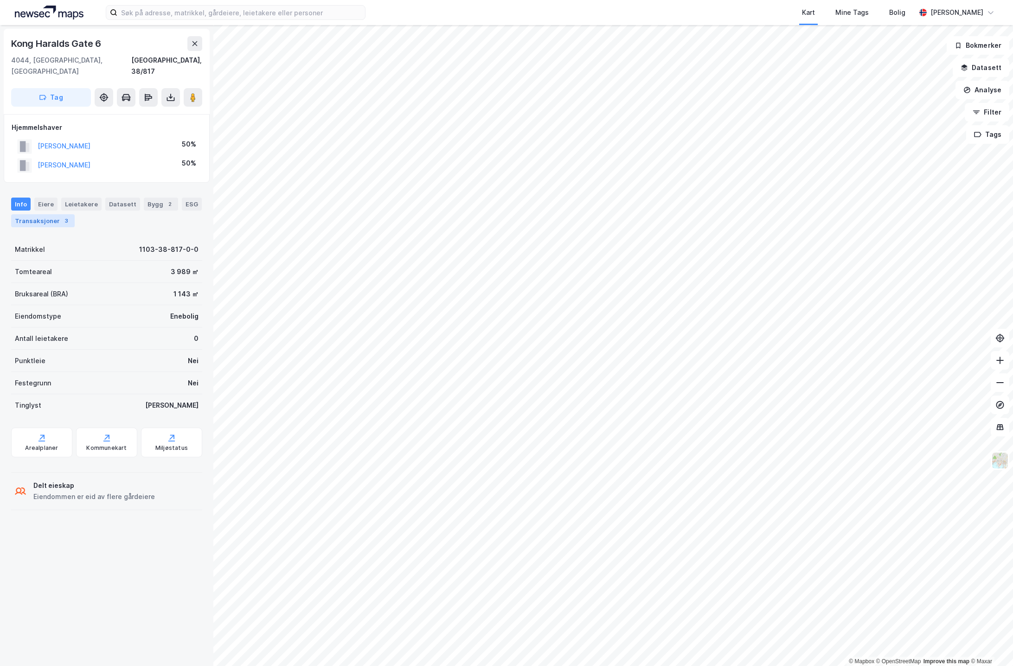
click at [41, 214] on div "Transaksjoner 3" at bounding box center [43, 220] width 64 height 13
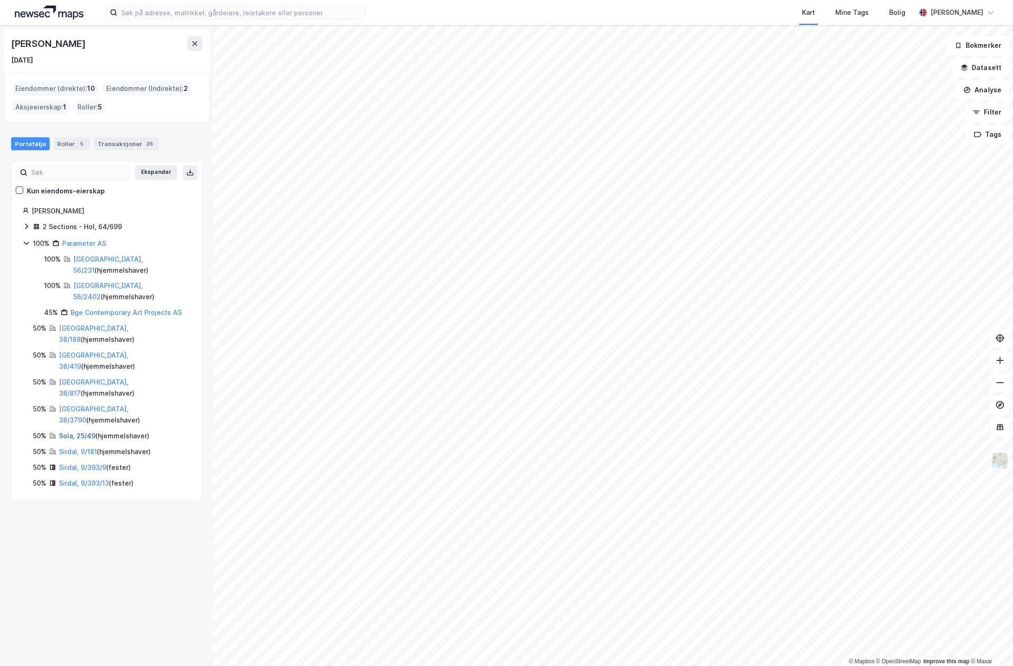
click at [71, 432] on link "Sola, 25/49" at bounding box center [77, 436] width 37 height 8
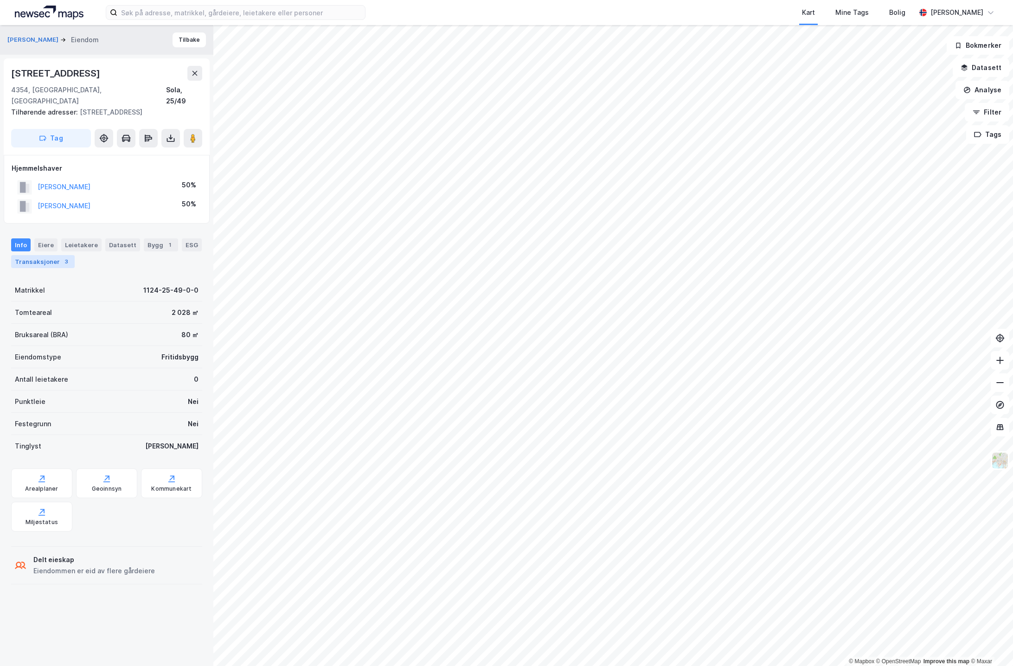
click at [38, 255] on div "Transaksjoner 3" at bounding box center [43, 261] width 64 height 13
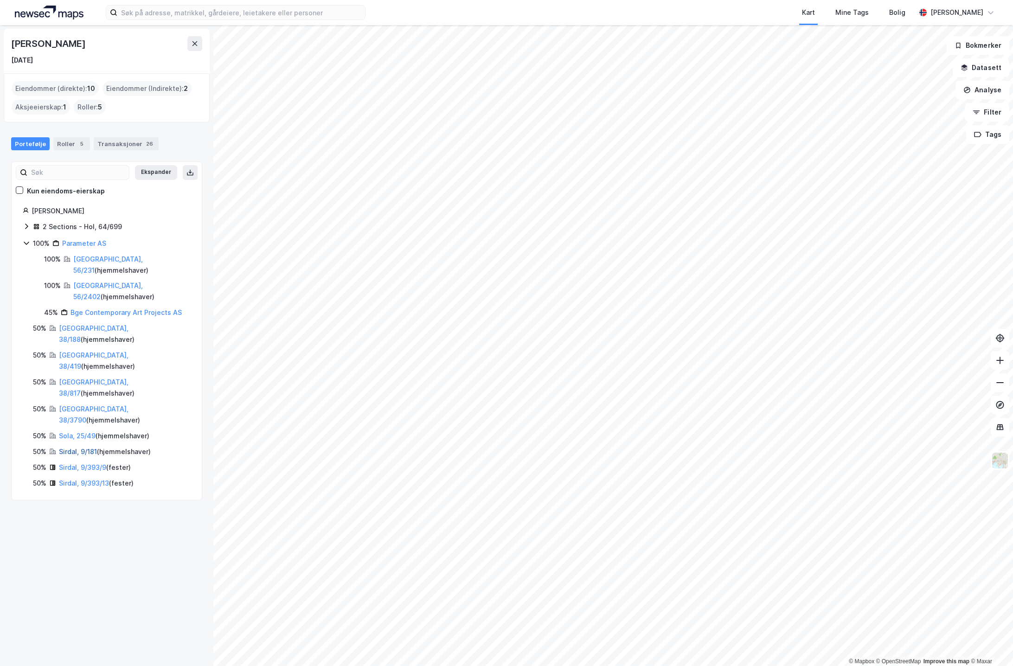
click at [79, 447] on link "Sirdal, 9/181" at bounding box center [78, 451] width 38 height 8
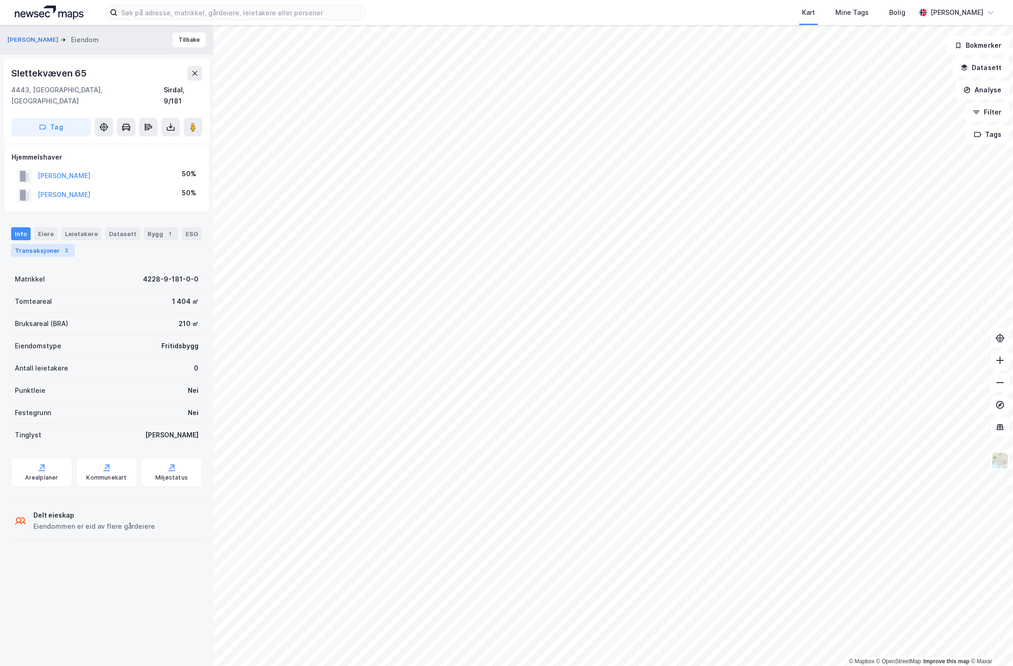
click at [47, 244] on div "Transaksjoner 2" at bounding box center [43, 250] width 64 height 13
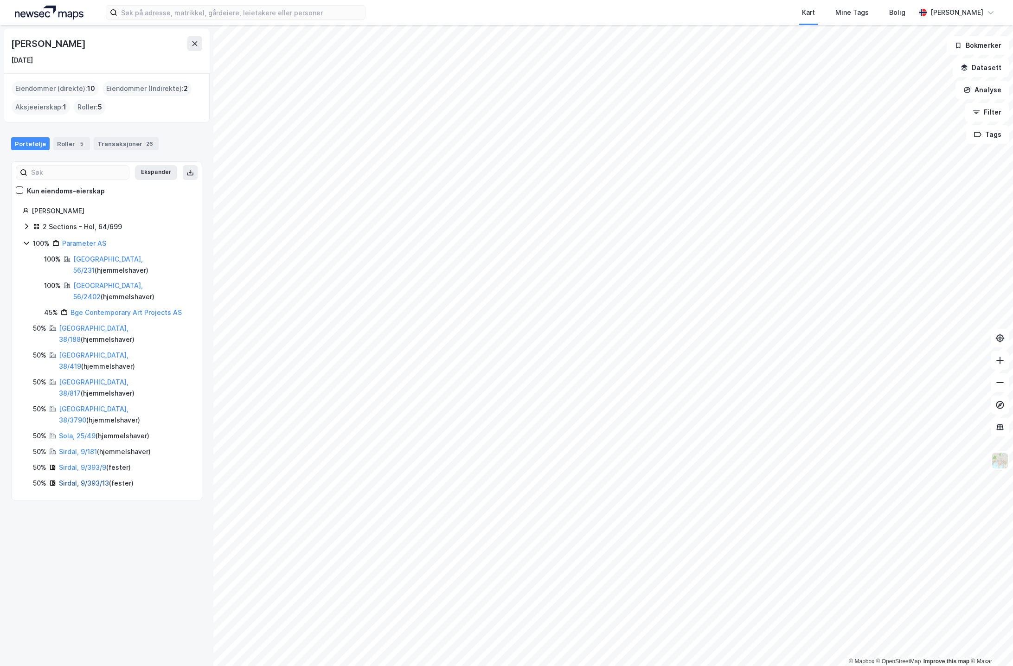
click at [75, 479] on link "Sirdal, 9/393/13" at bounding box center [84, 483] width 50 height 8
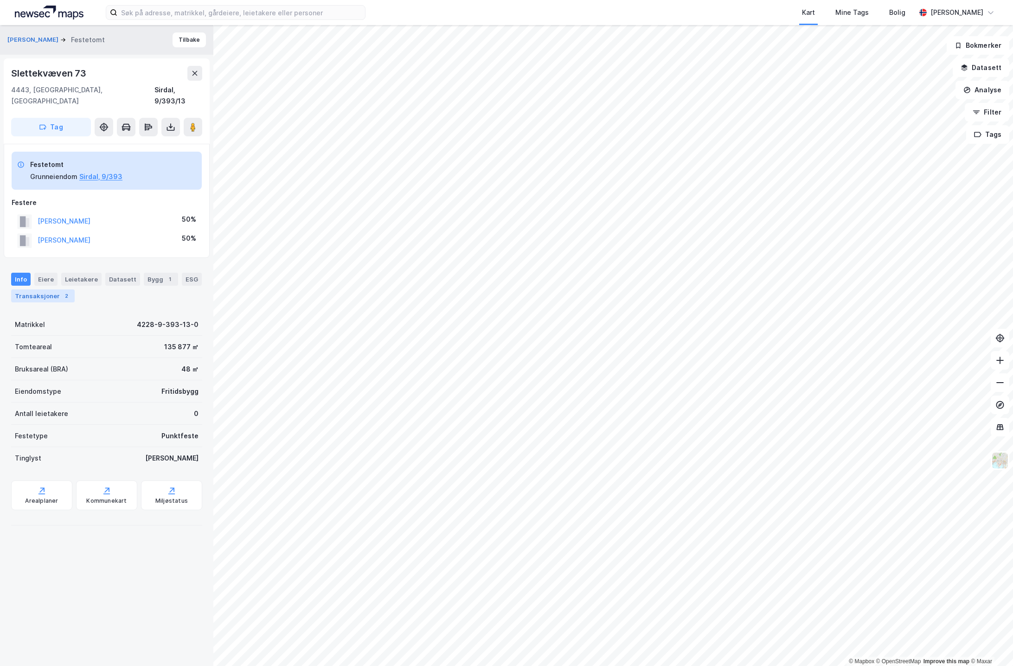
click at [37, 289] on div "Transaksjoner 2" at bounding box center [43, 295] width 64 height 13
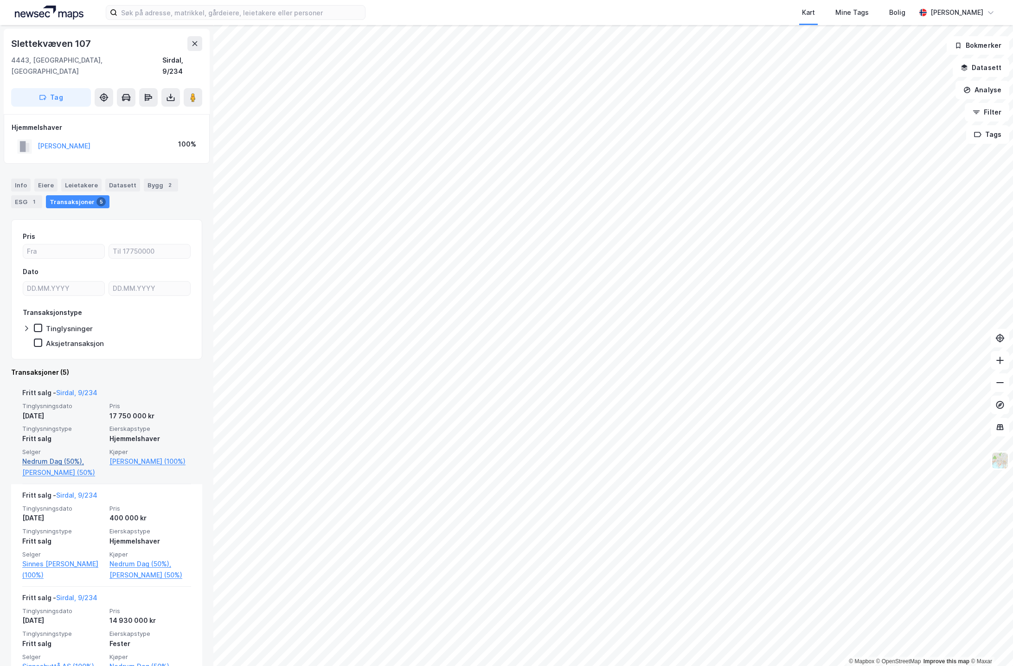
click at [39, 456] on link "Nedrum Dag (50%)," at bounding box center [63, 461] width 82 height 11
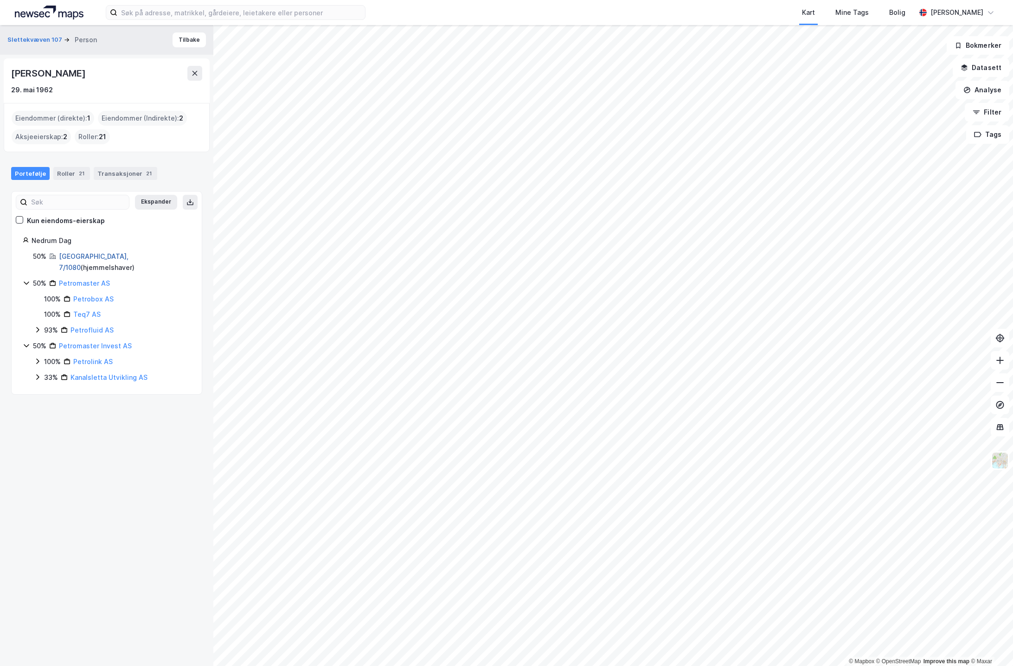
click at [84, 254] on link "[GEOGRAPHIC_DATA], 7/1080" at bounding box center [94, 261] width 70 height 19
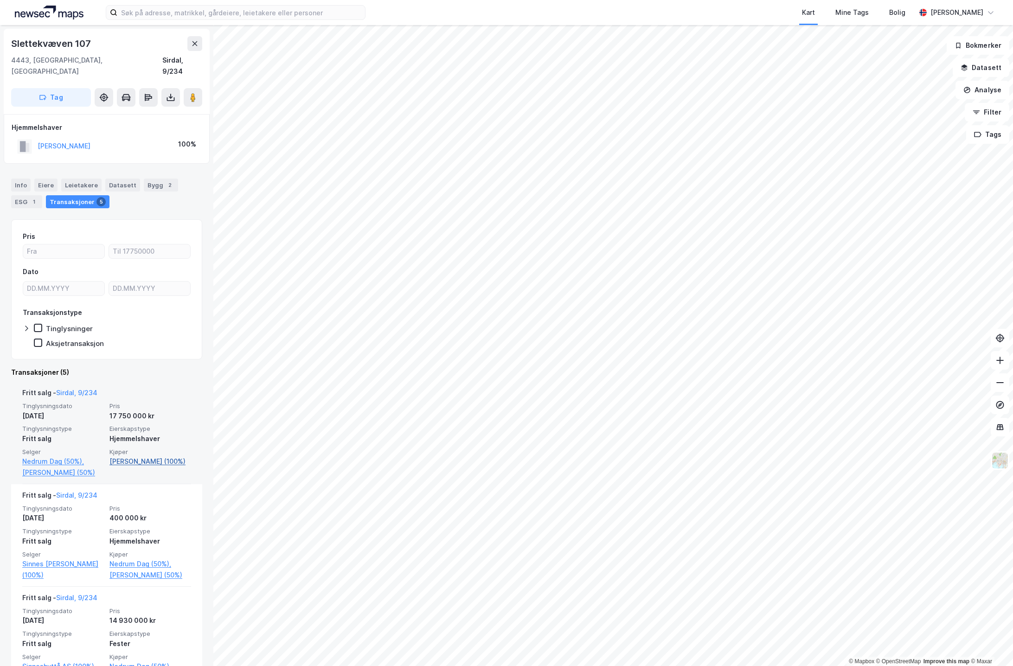
click at [143, 456] on link "[PERSON_NAME] (100%)" at bounding box center [150, 461] width 82 height 11
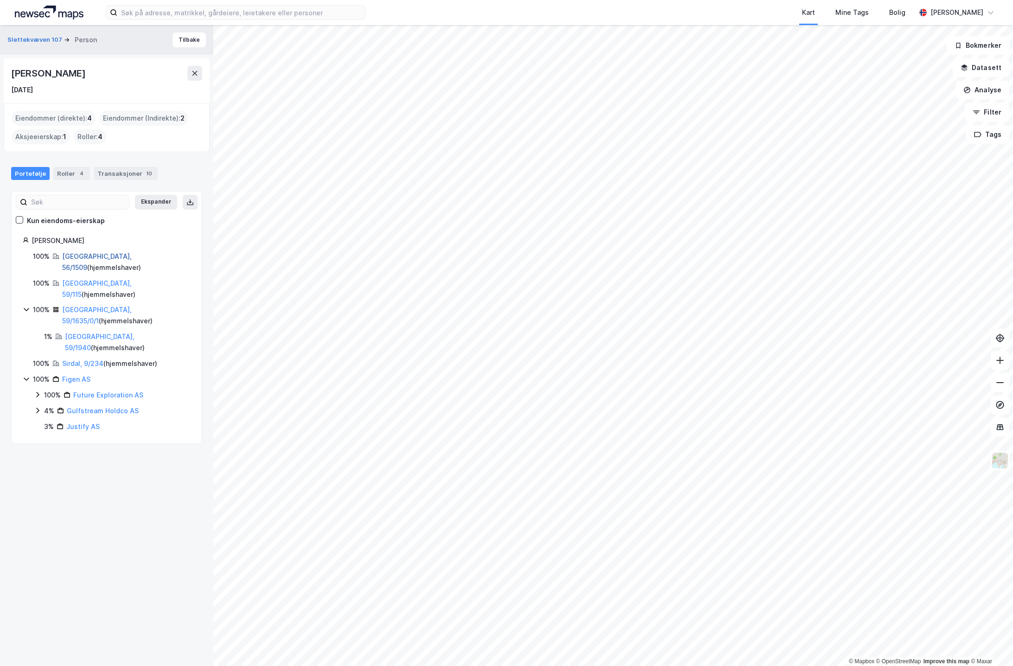
click at [83, 255] on link "[GEOGRAPHIC_DATA], 56/1509" at bounding box center [97, 261] width 70 height 19
click at [102, 279] on link "[GEOGRAPHIC_DATA], 59/115" at bounding box center [97, 288] width 70 height 19
click at [95, 306] on link "[GEOGRAPHIC_DATA], 59/1635/0/1" at bounding box center [97, 315] width 70 height 19
click at [85, 359] on link "Sirdal, 9/234" at bounding box center [82, 363] width 41 height 8
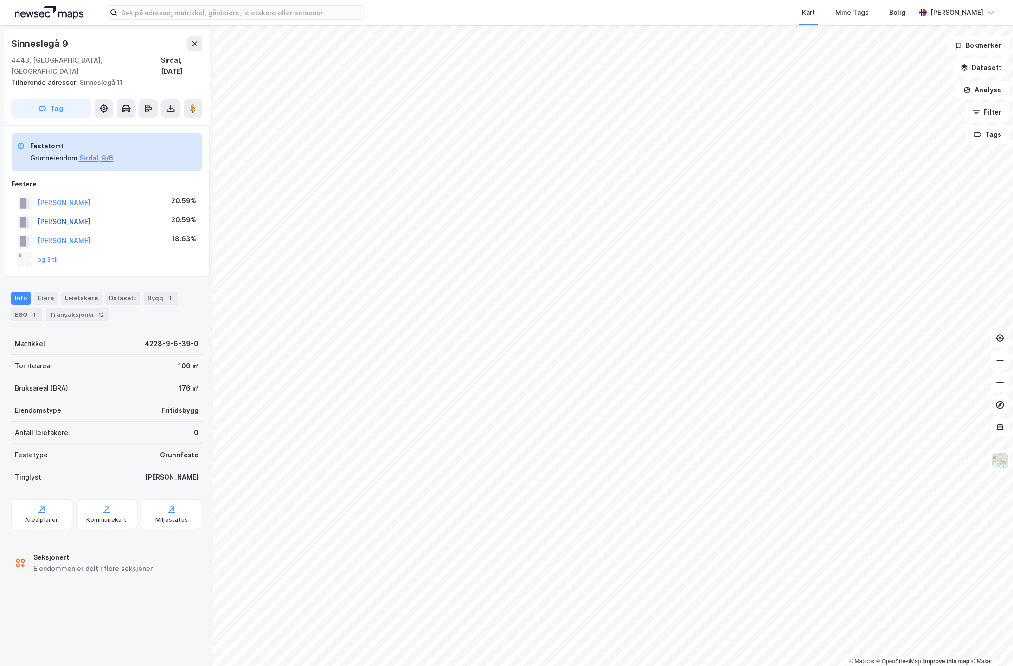
click at [0, 0] on button "[PERSON_NAME]" at bounding box center [0, 0] width 0 height 0
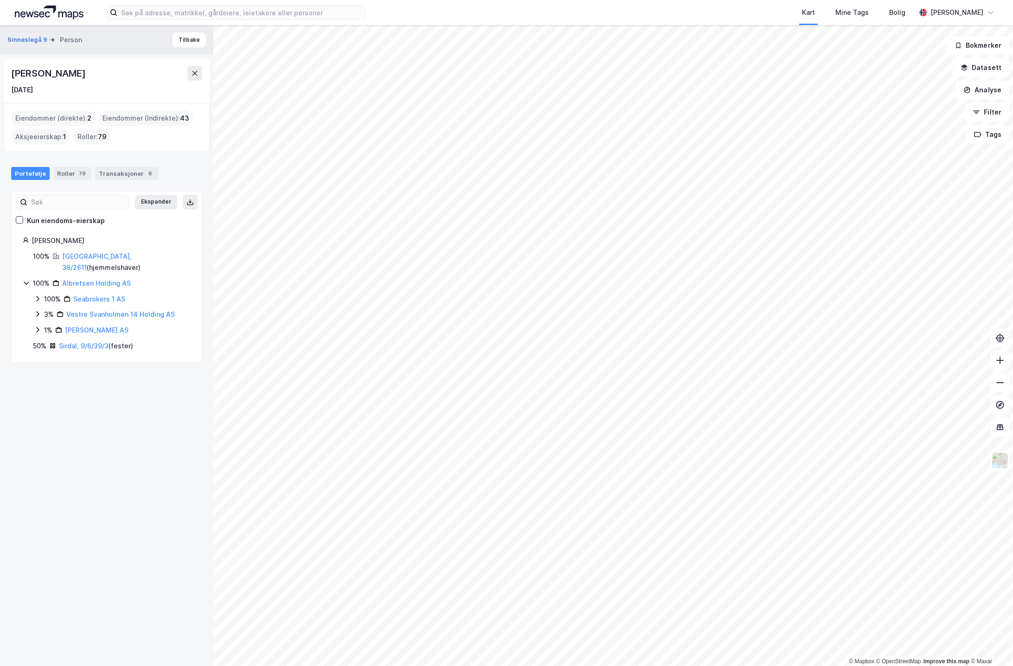
click at [38, 295] on icon at bounding box center [37, 298] width 7 height 7
